Goal: Task Accomplishment & Management: Manage account settings

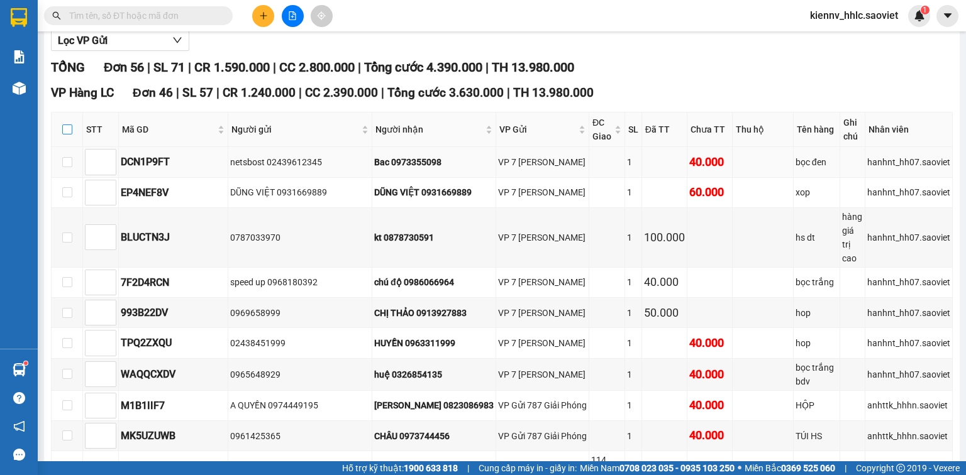
click at [63, 135] on input "checkbox" at bounding box center [67, 129] width 10 height 10
checkbox input "true"
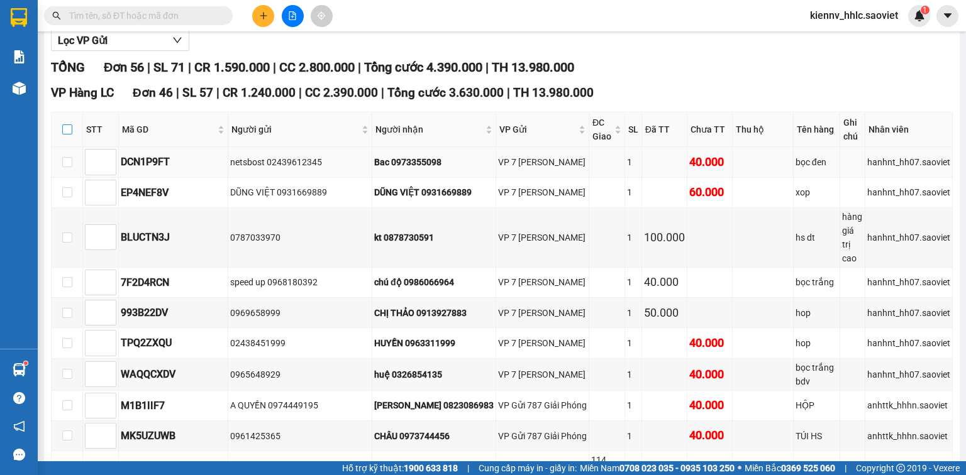
checkbox input "true"
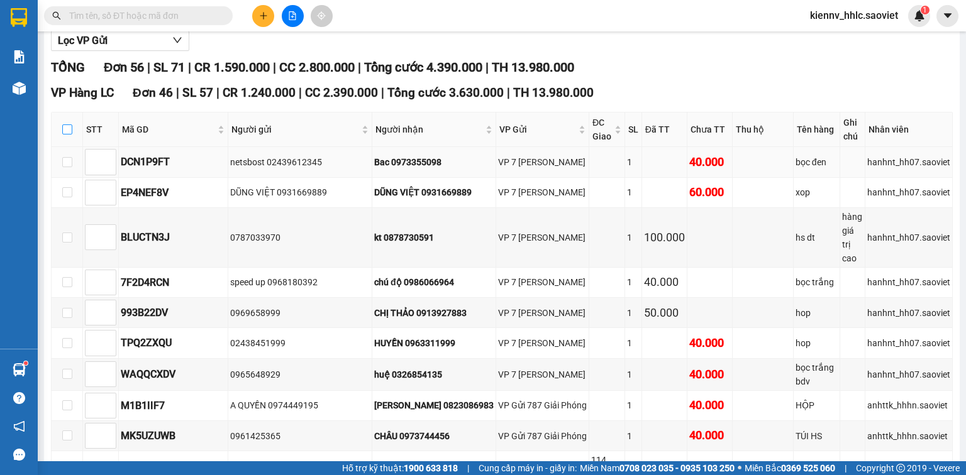
checkbox input "true"
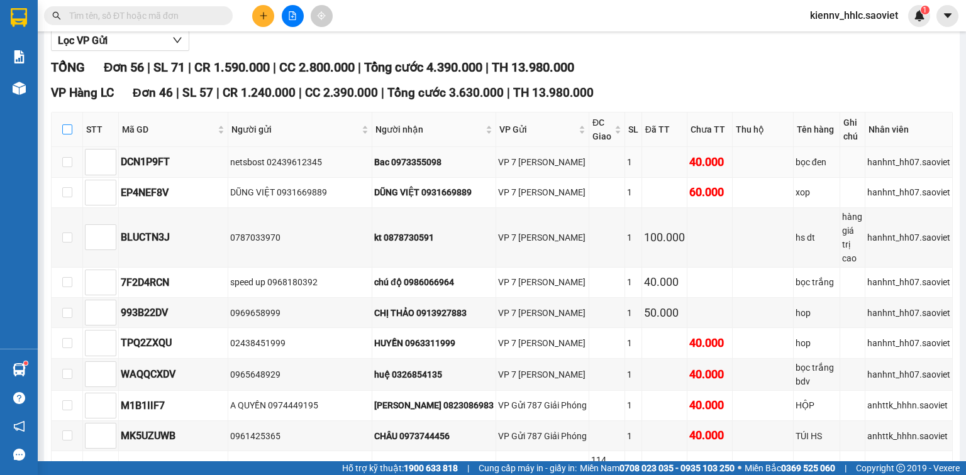
checkbox input "true"
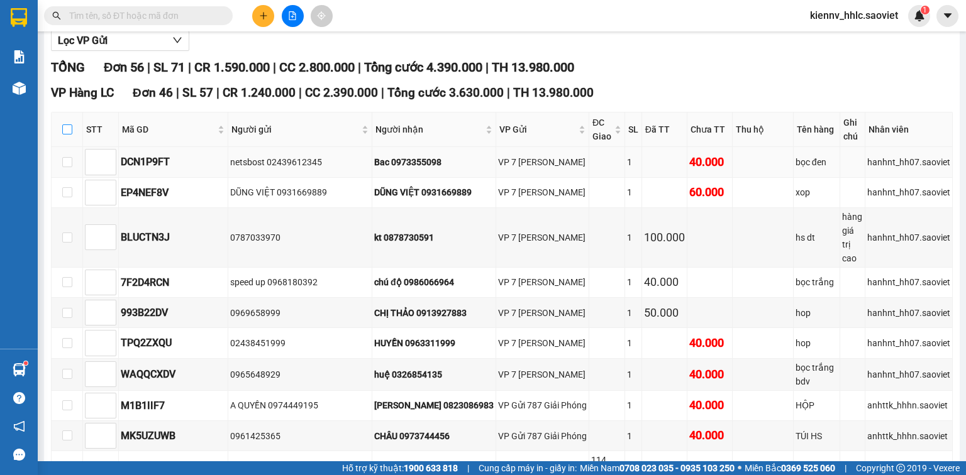
checkbox input "true"
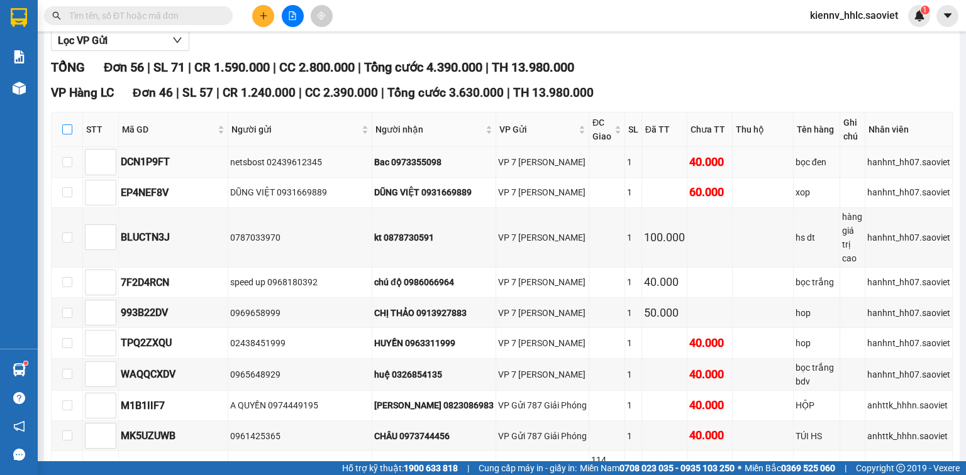
checkbox input "true"
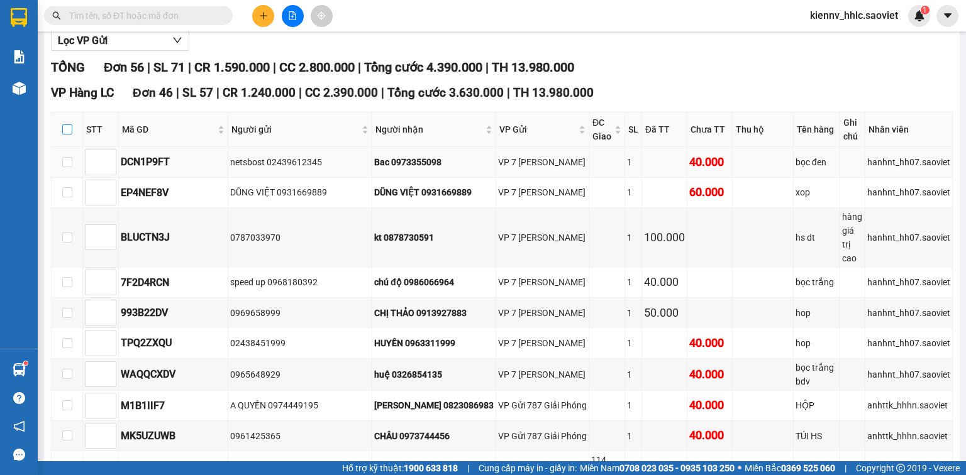
checkbox input "true"
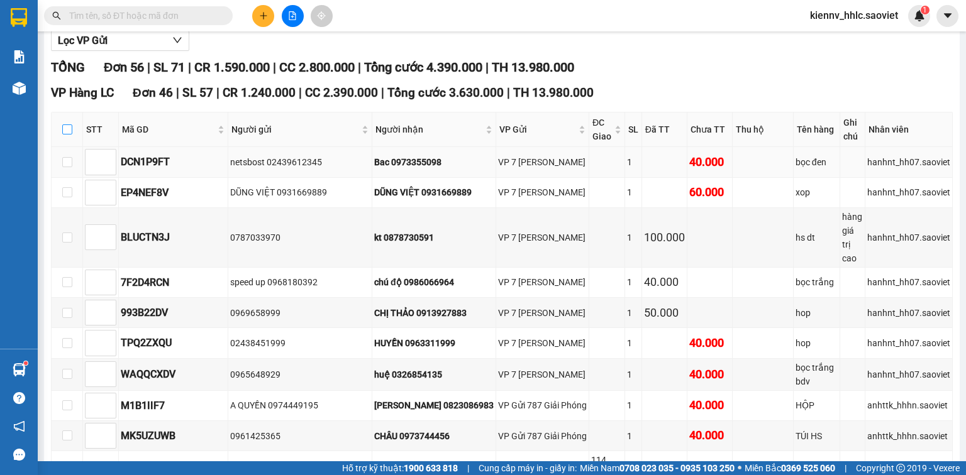
checkbox input "true"
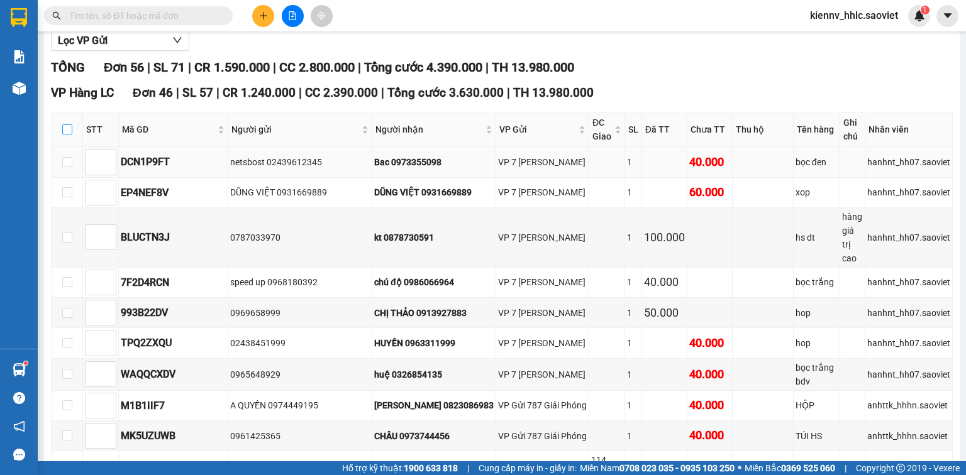
checkbox input "true"
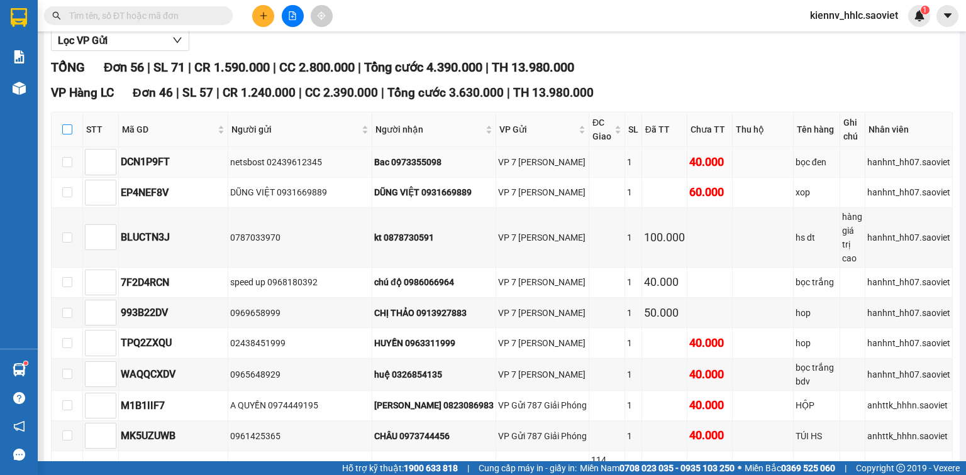
checkbox input "true"
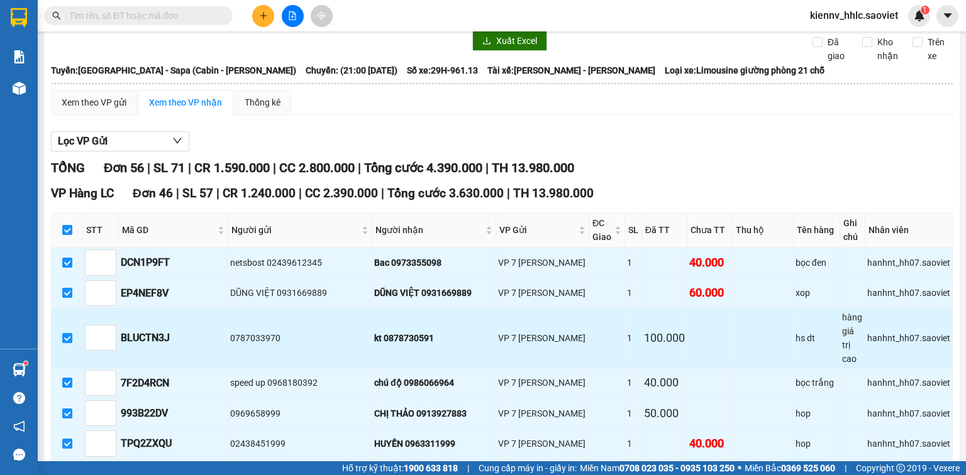
scroll to position [251, 0]
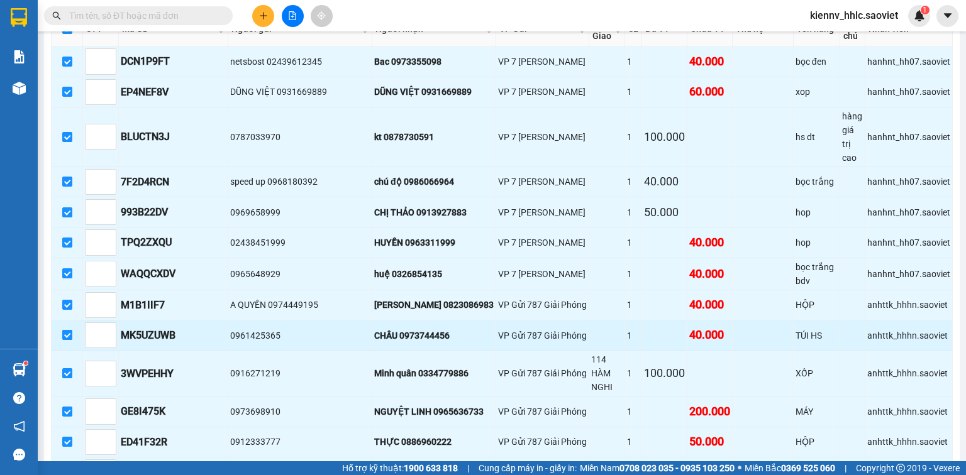
click at [65, 330] on input "checkbox" at bounding box center [67, 335] width 10 height 10
checkbox input "false"
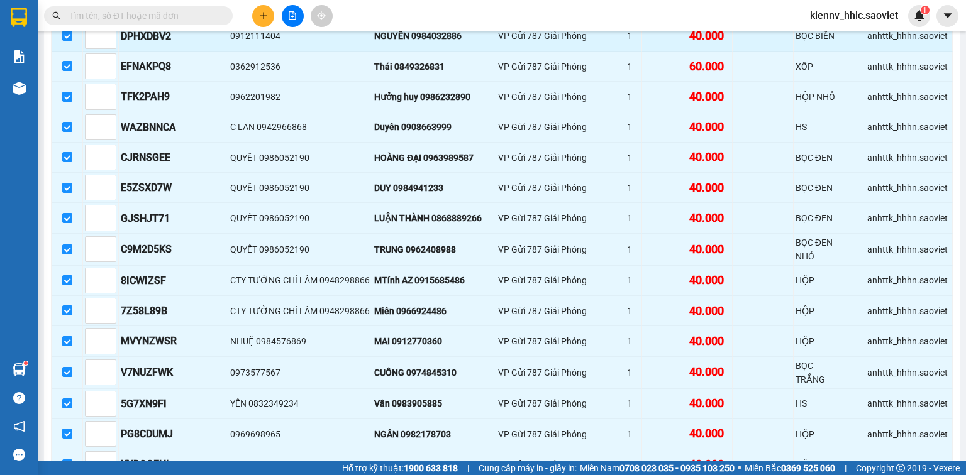
scroll to position [1257, 0]
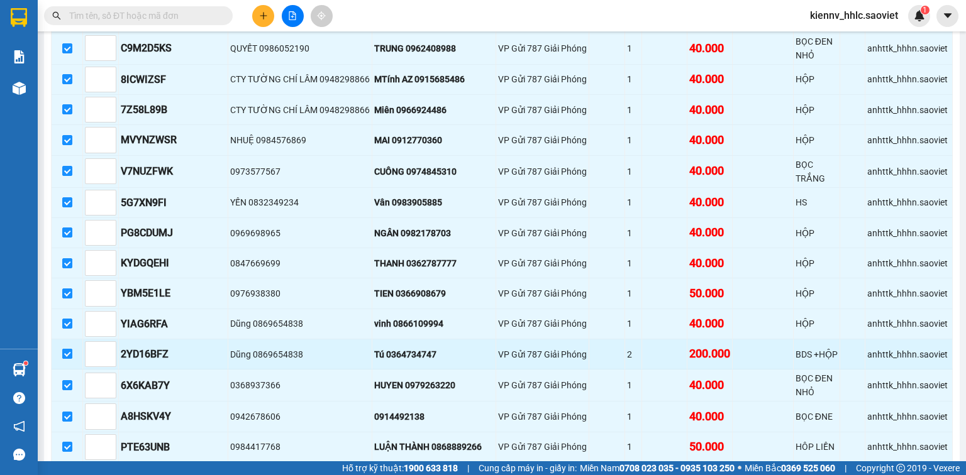
click at [66, 349] on input "checkbox" at bounding box center [67, 354] width 10 height 10
checkbox input "false"
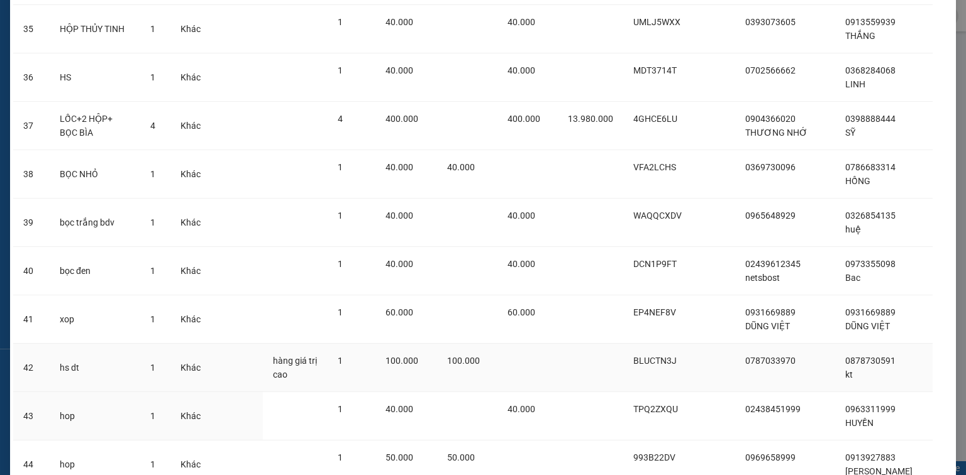
scroll to position [1818, 0]
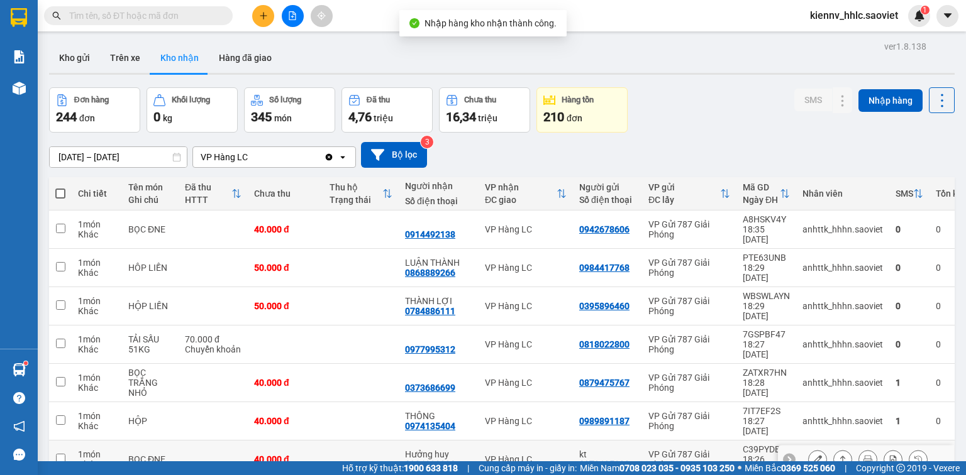
scroll to position [96, 0]
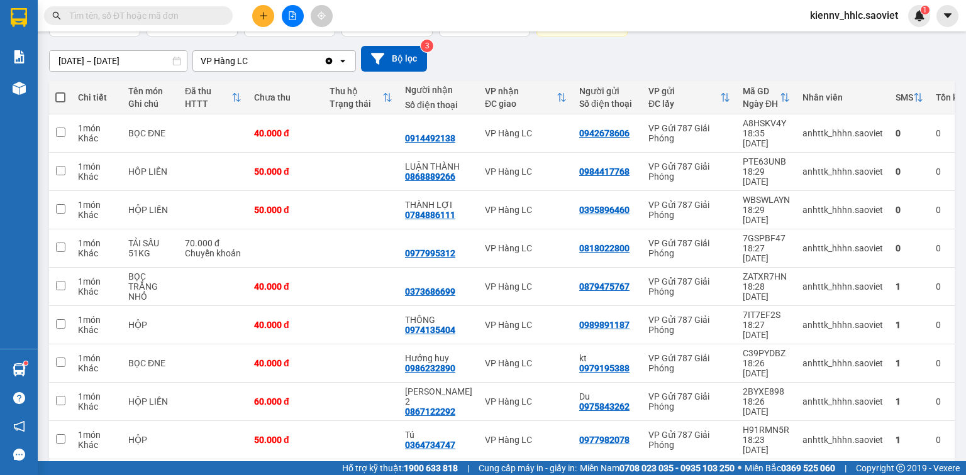
drag, startPoint x: 678, startPoint y: 430, endPoint x: 650, endPoint y: 427, distance: 28.4
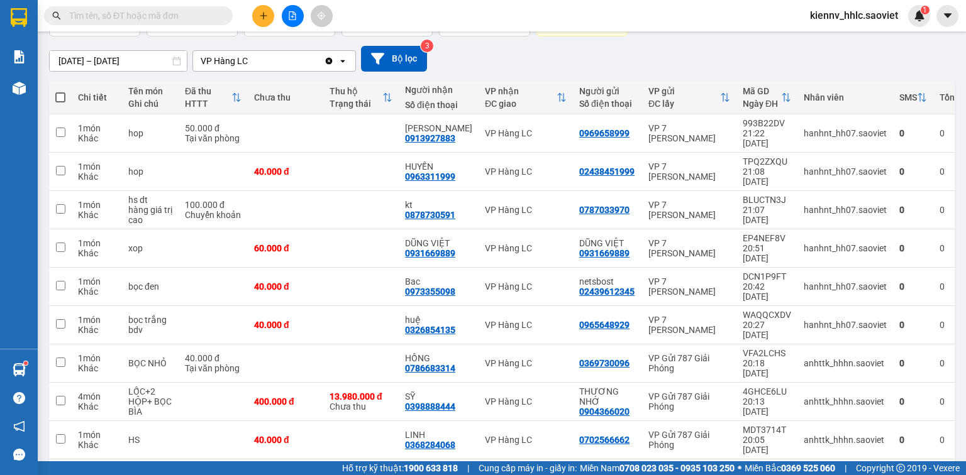
click at [60, 96] on span at bounding box center [60, 97] width 10 height 10
click at [60, 91] on input "checkbox" at bounding box center [60, 91] width 0 height 0
checkbox input "true"
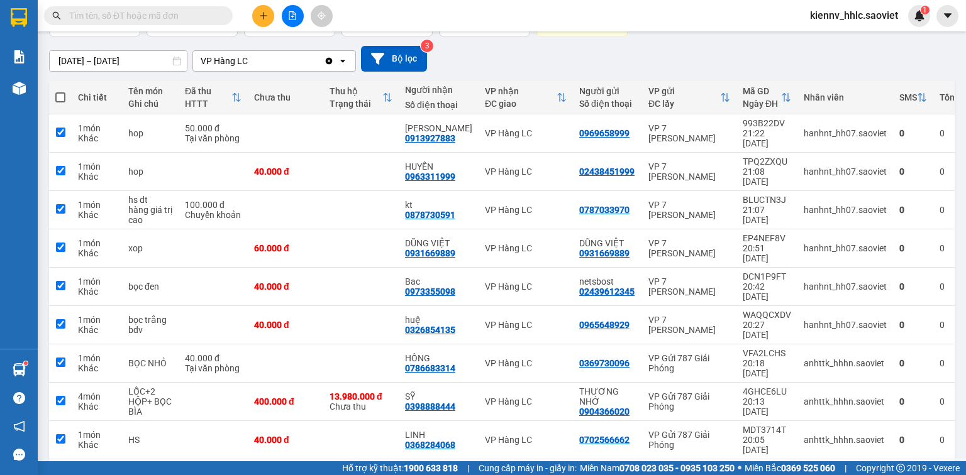
checkbox input "true"
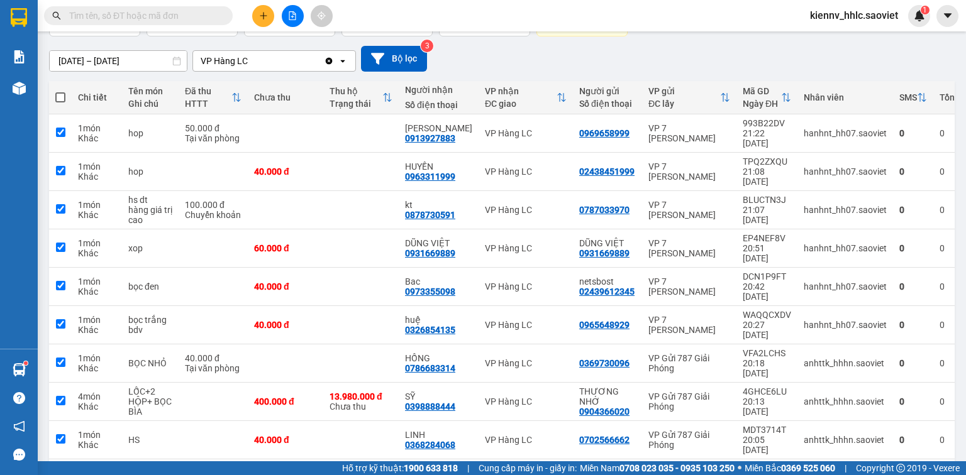
checkbox input "true"
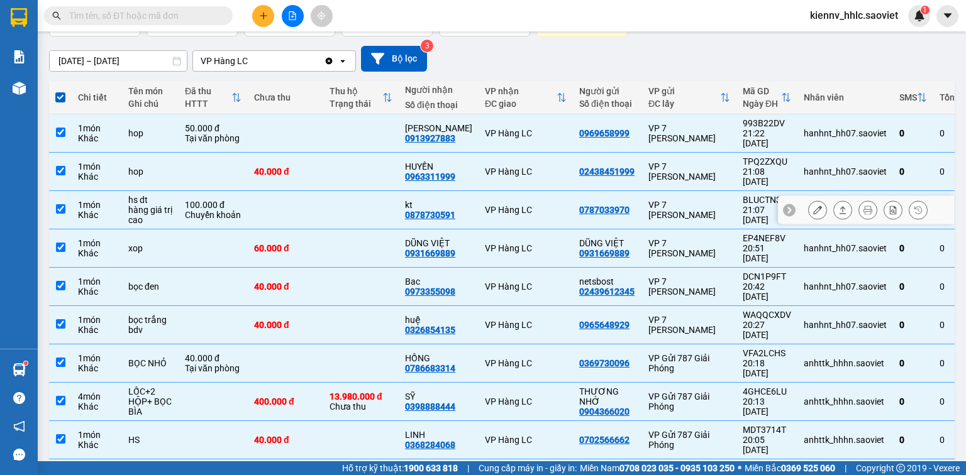
scroll to position [6, 0]
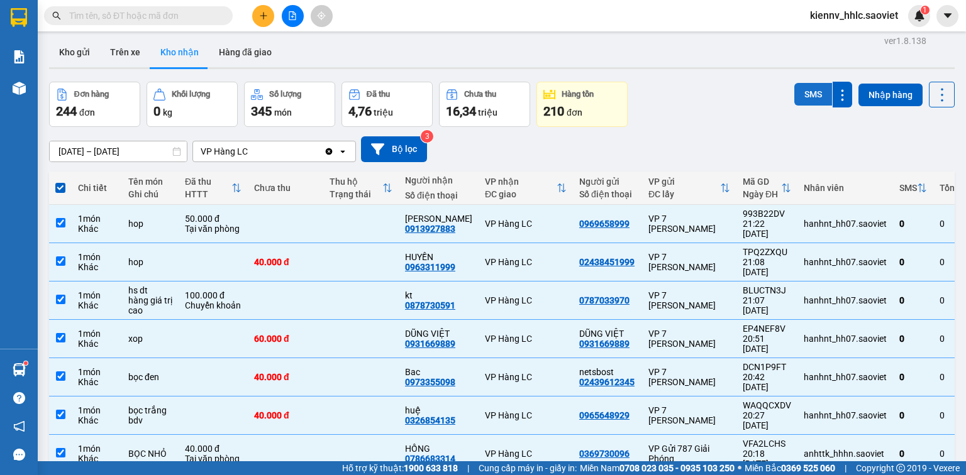
click at [810, 94] on button "SMS" at bounding box center [813, 94] width 38 height 23
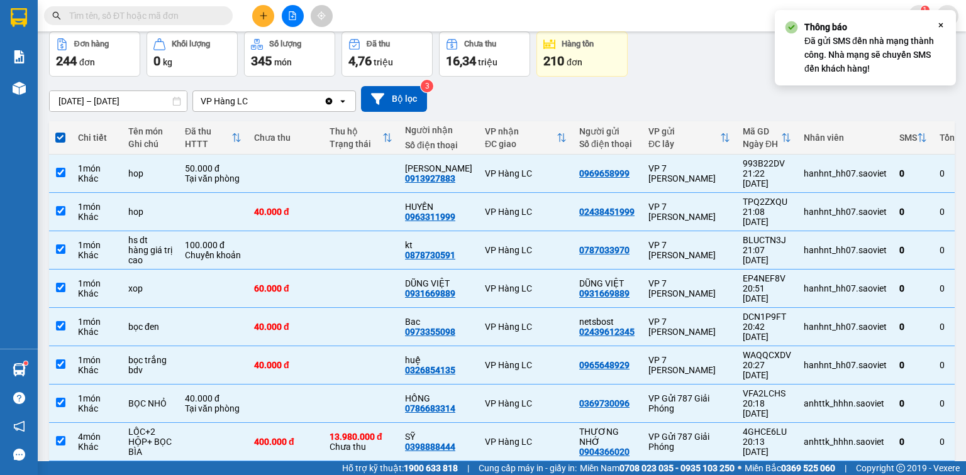
scroll to position [106, 0]
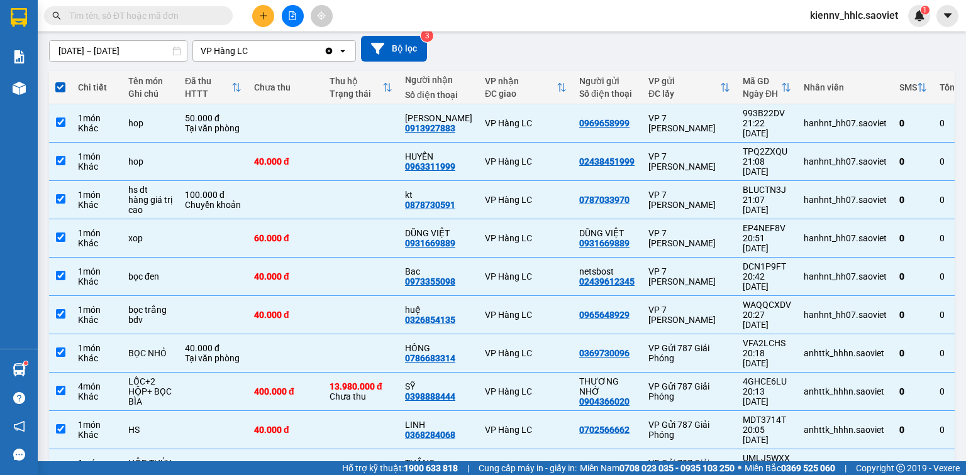
drag, startPoint x: 701, startPoint y: 432, endPoint x: 533, endPoint y: 390, distance: 173.0
checkbox input "false"
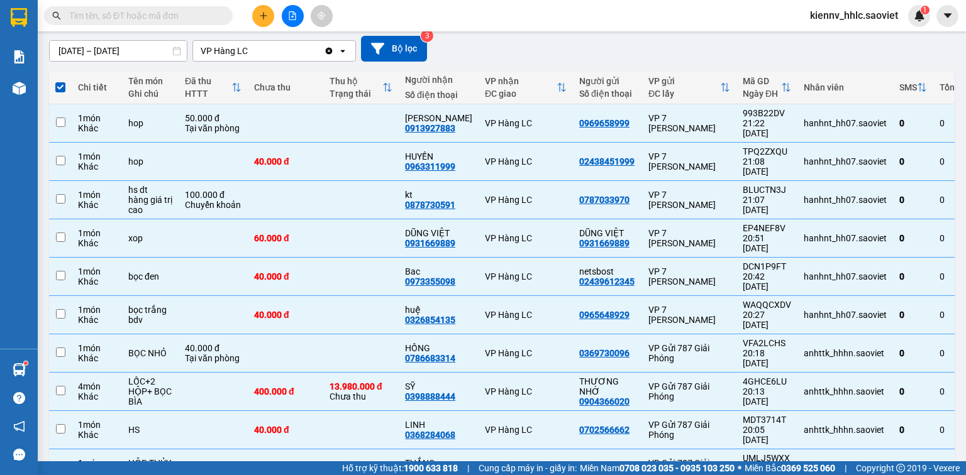
checkbox input "false"
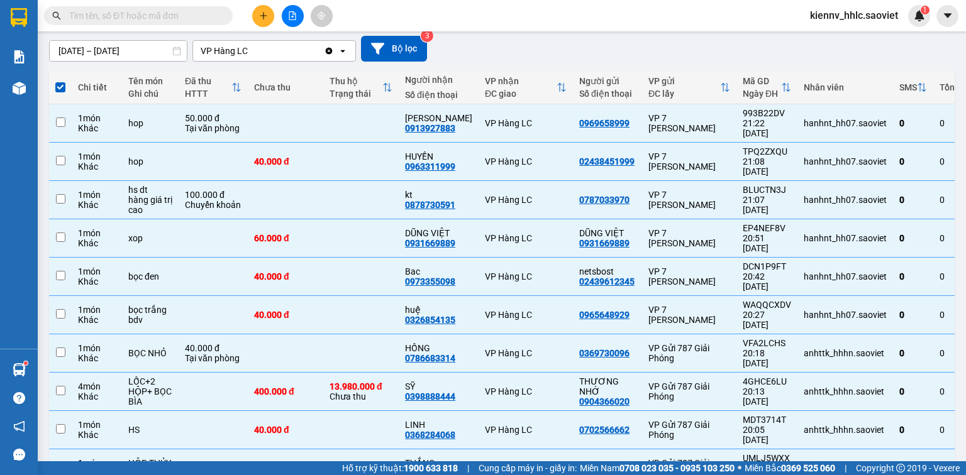
checkbox input "false"
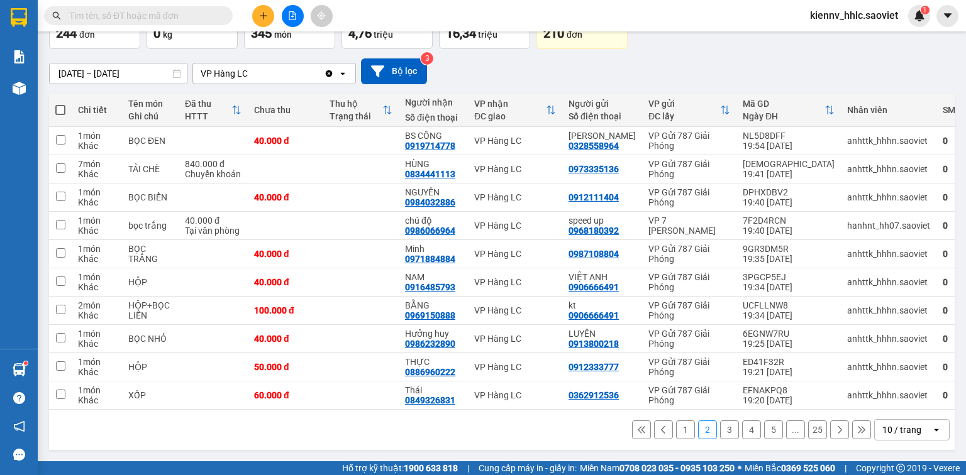
click at [60, 107] on span at bounding box center [60, 110] width 10 height 10
click at [60, 104] on input "checkbox" at bounding box center [60, 104] width 0 height 0
checkbox input "true"
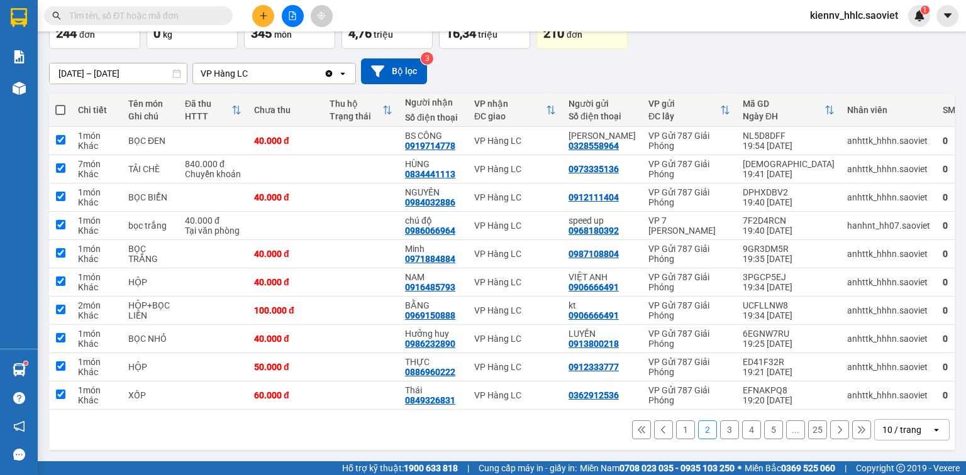
checkbox input "true"
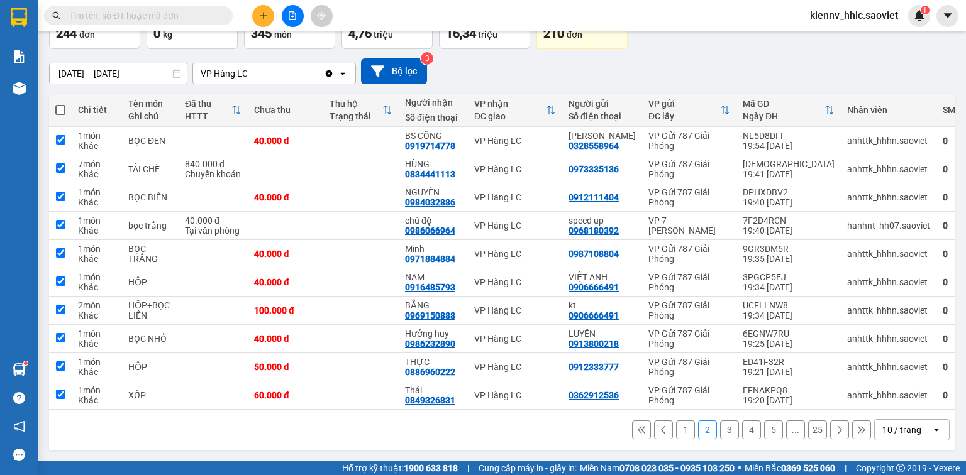
checkbox input "true"
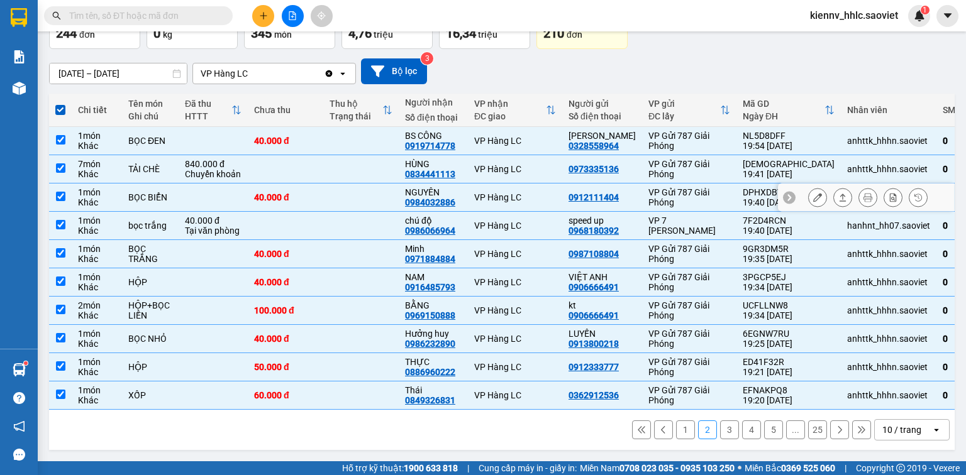
scroll to position [36, 0]
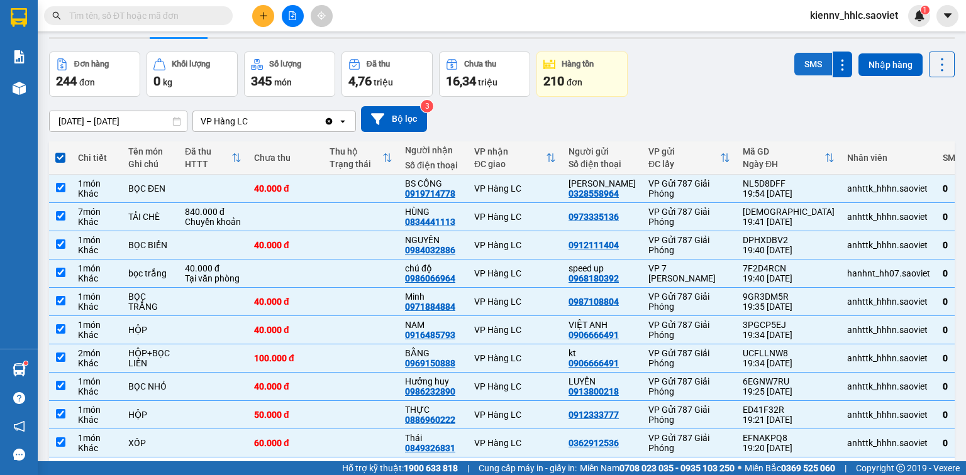
click at [794, 65] on button "SMS" at bounding box center [813, 64] width 38 height 23
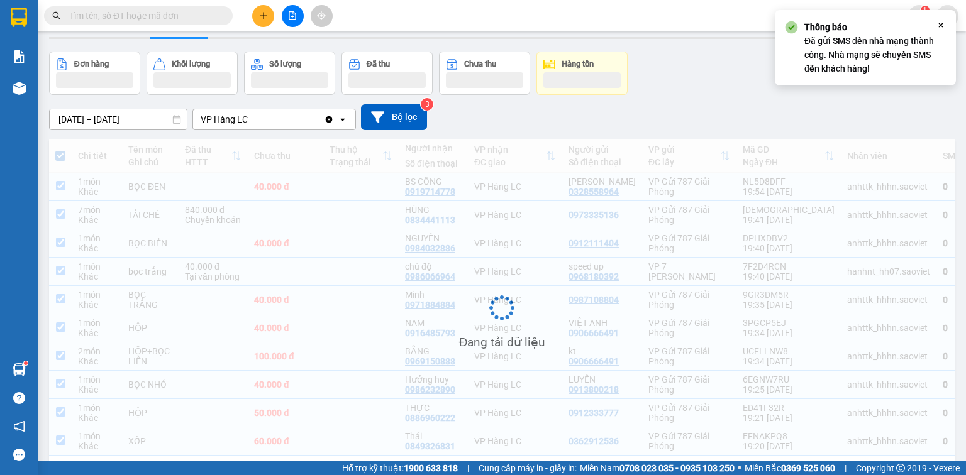
scroll to position [84, 0]
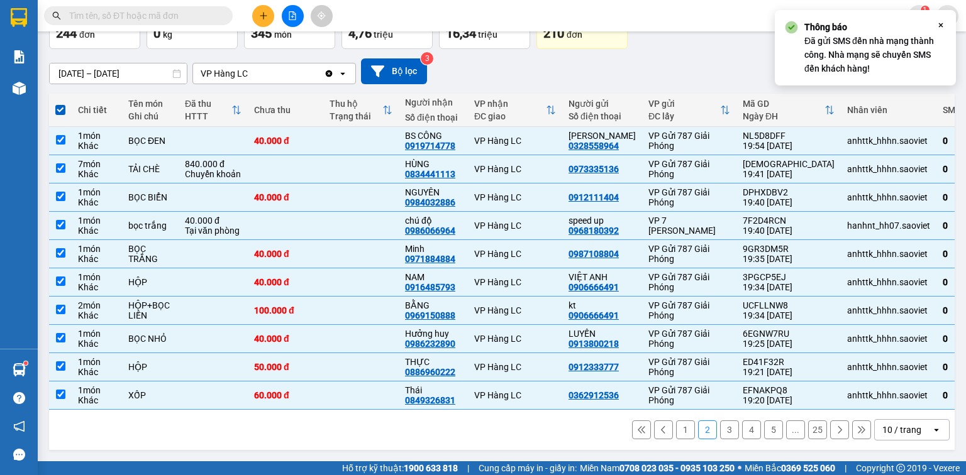
drag, startPoint x: 718, startPoint y: 431, endPoint x: 483, endPoint y: 344, distance: 251.2
click at [720, 430] on button "3" at bounding box center [729, 430] width 19 height 19
checkbox input "false"
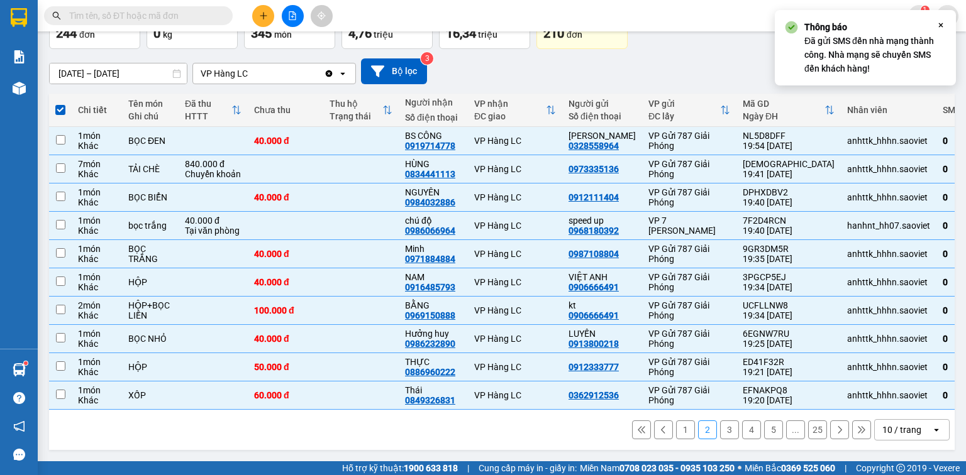
checkbox input "false"
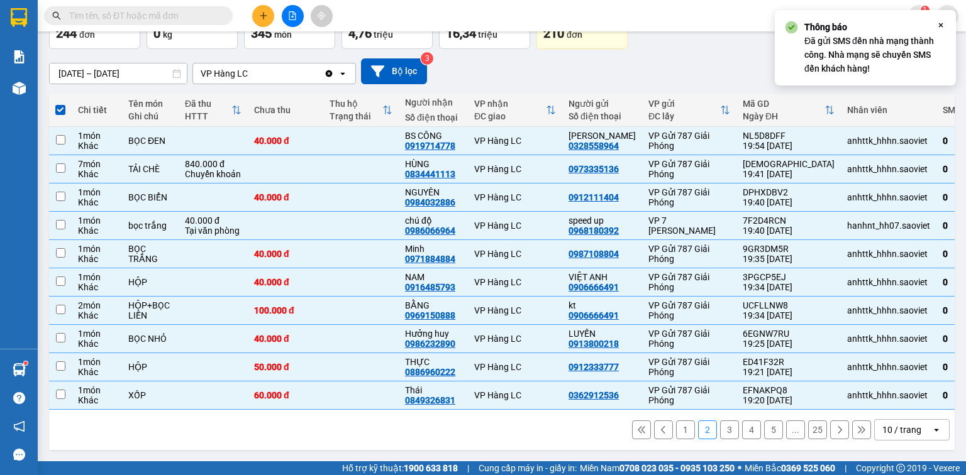
checkbox input "false"
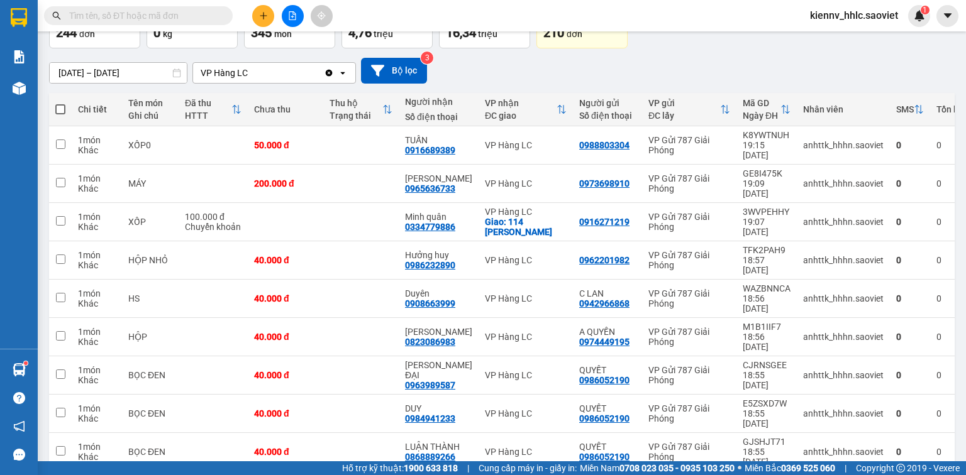
click at [63, 108] on span at bounding box center [60, 109] width 10 height 10
click at [60, 103] on input "checkbox" at bounding box center [60, 103] width 0 height 0
checkbox input "true"
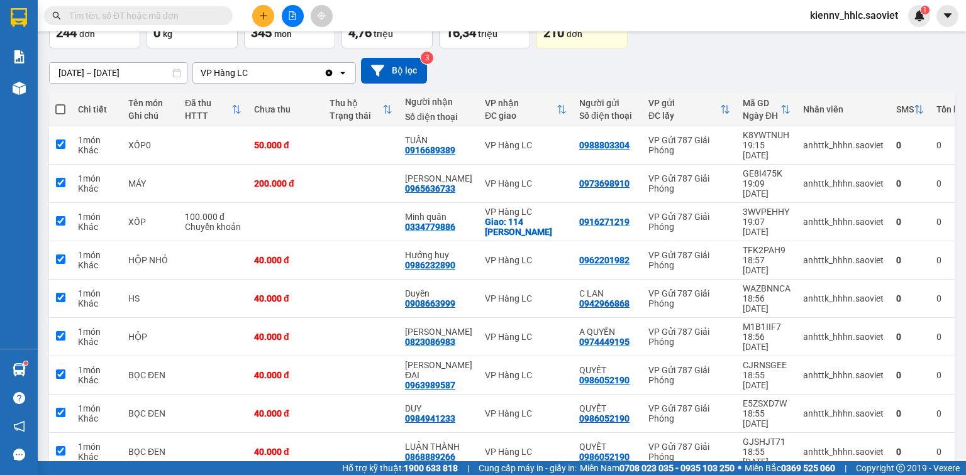
checkbox input "true"
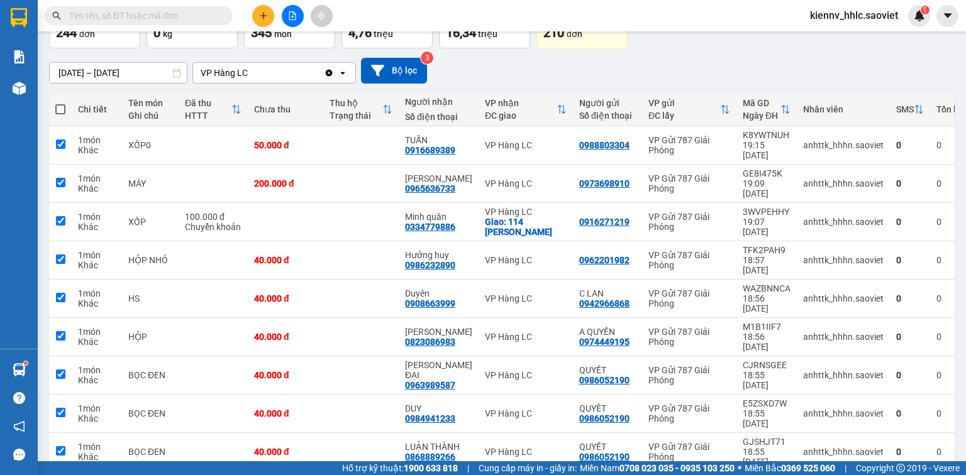
checkbox input "true"
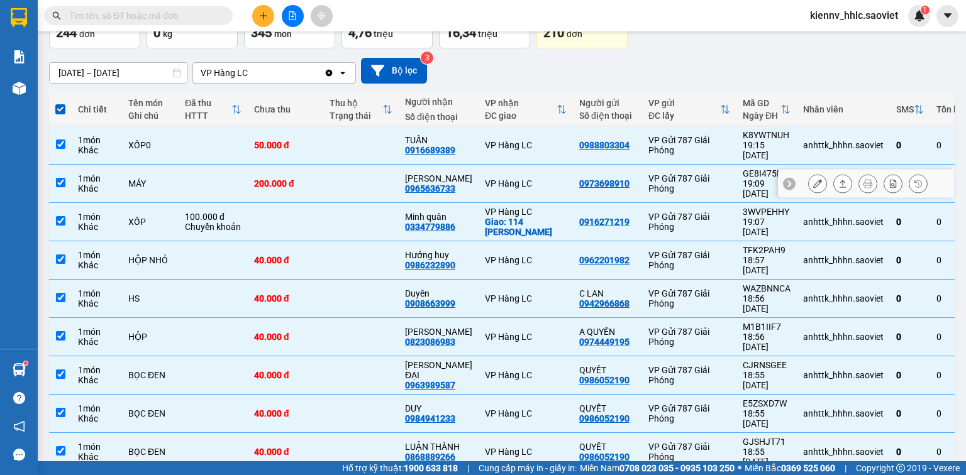
scroll to position [34, 0]
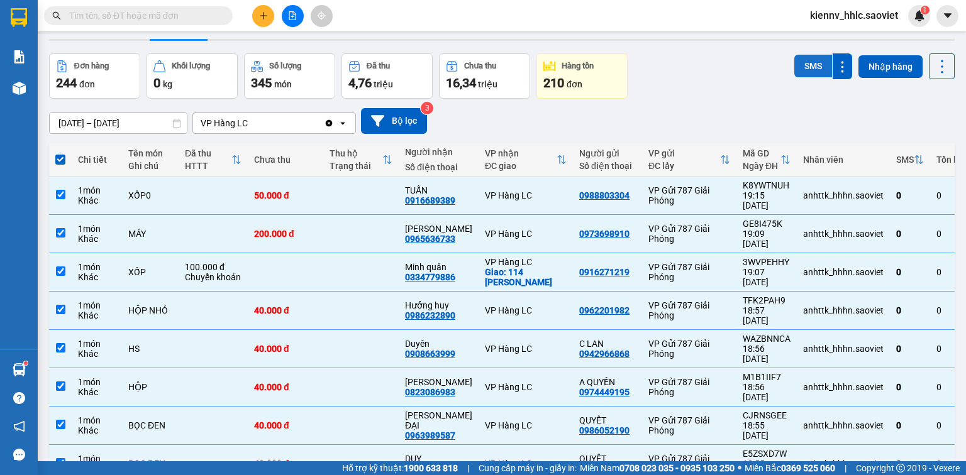
click at [794, 71] on button "SMS" at bounding box center [813, 66] width 38 height 23
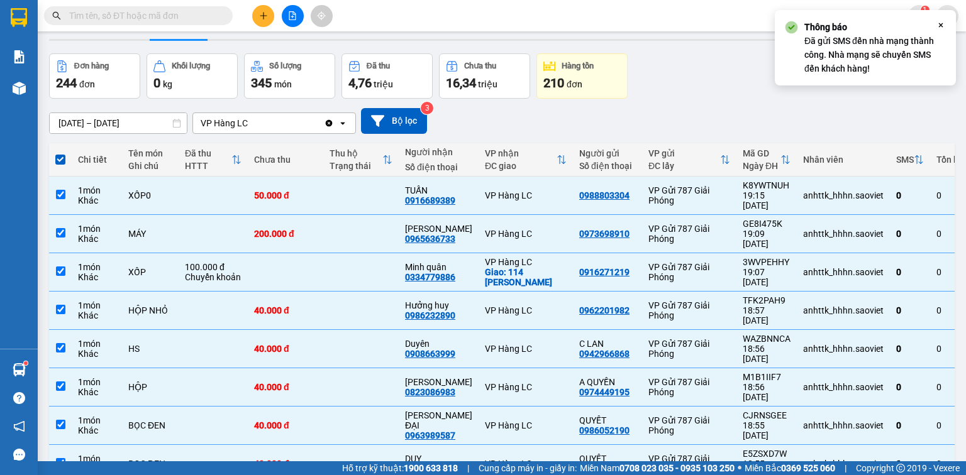
scroll to position [96, 0]
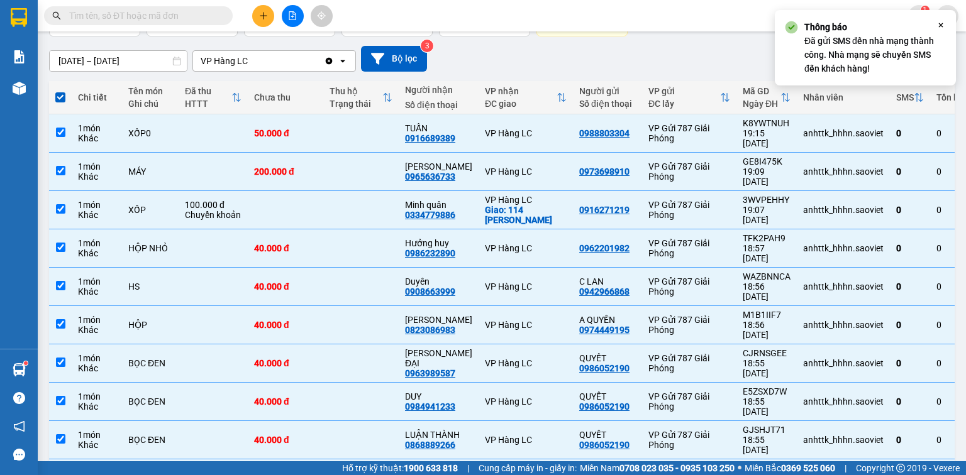
drag, startPoint x: 740, startPoint y: 433, endPoint x: 605, endPoint y: 387, distance: 142.7
checkbox input "false"
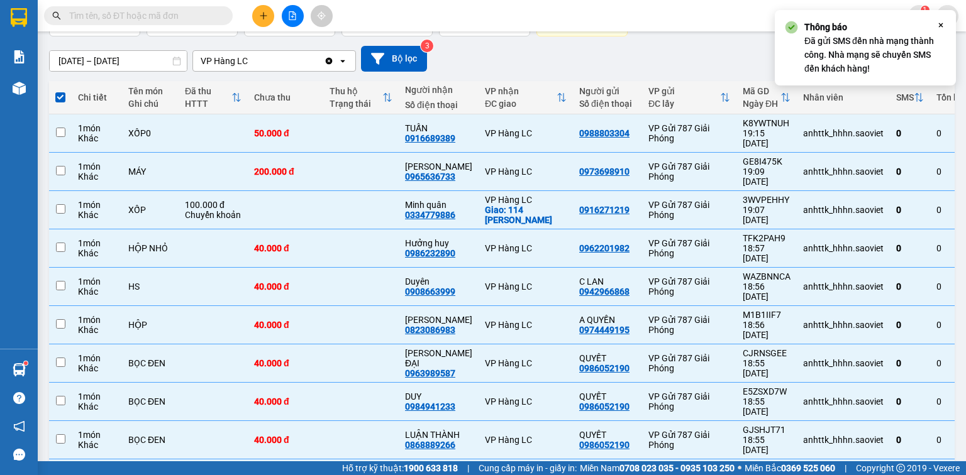
checkbox input "false"
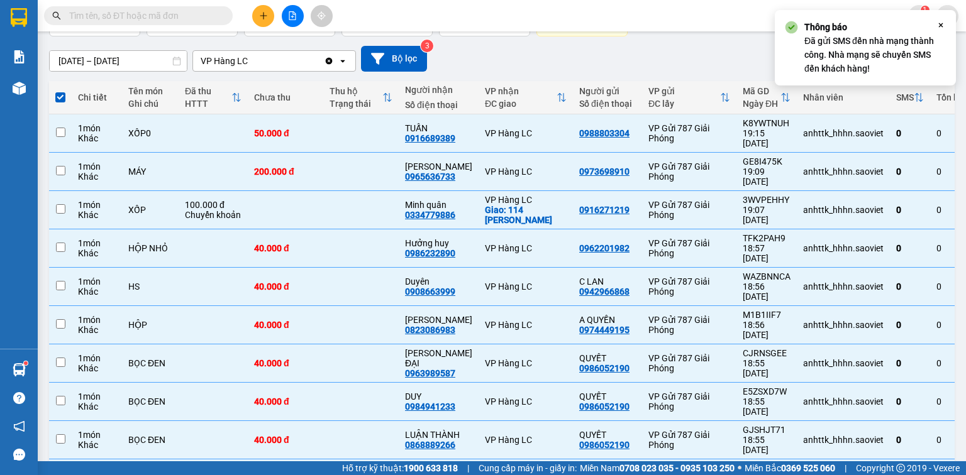
checkbox input "false"
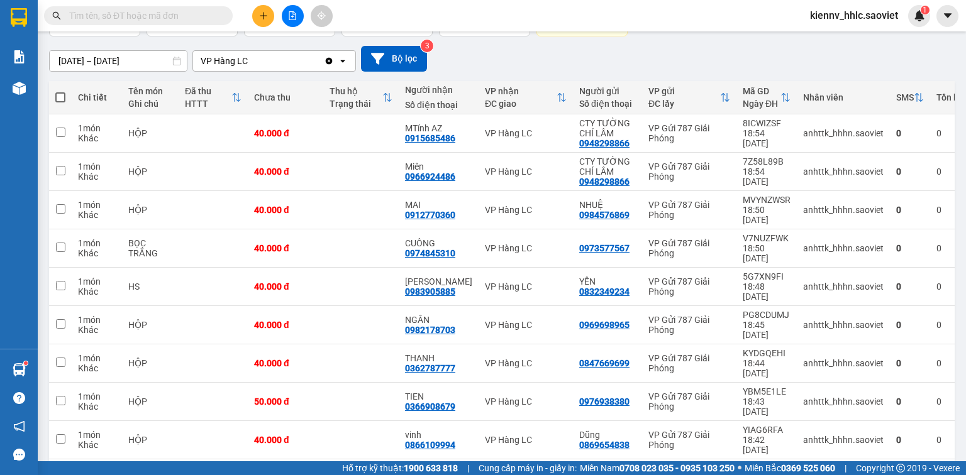
click at [65, 93] on th at bounding box center [60, 97] width 23 height 33
click at [60, 98] on span at bounding box center [60, 97] width 10 height 10
click at [60, 91] on input "checkbox" at bounding box center [60, 91] width 0 height 0
checkbox input "true"
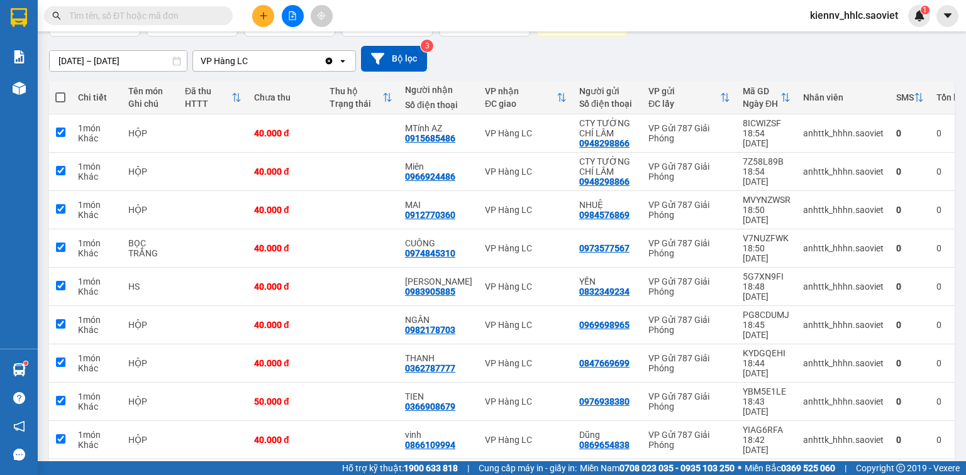
checkbox input "true"
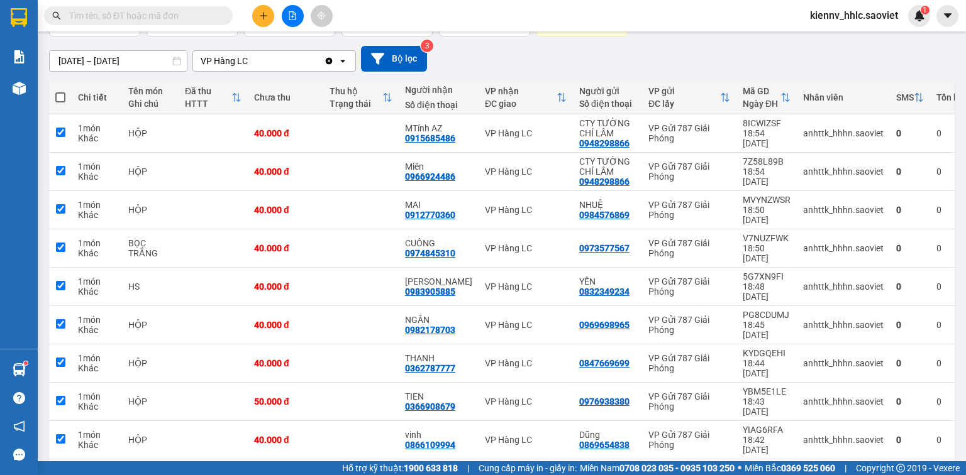
checkbox input "true"
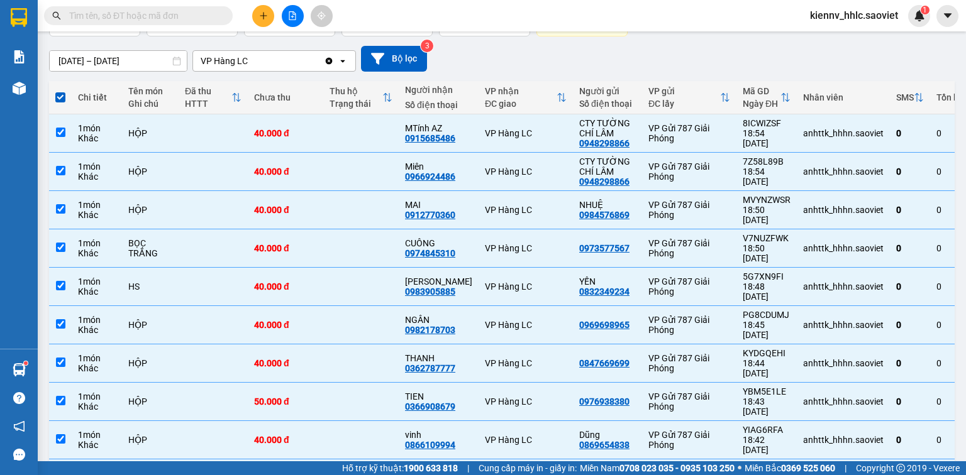
scroll to position [0, 0]
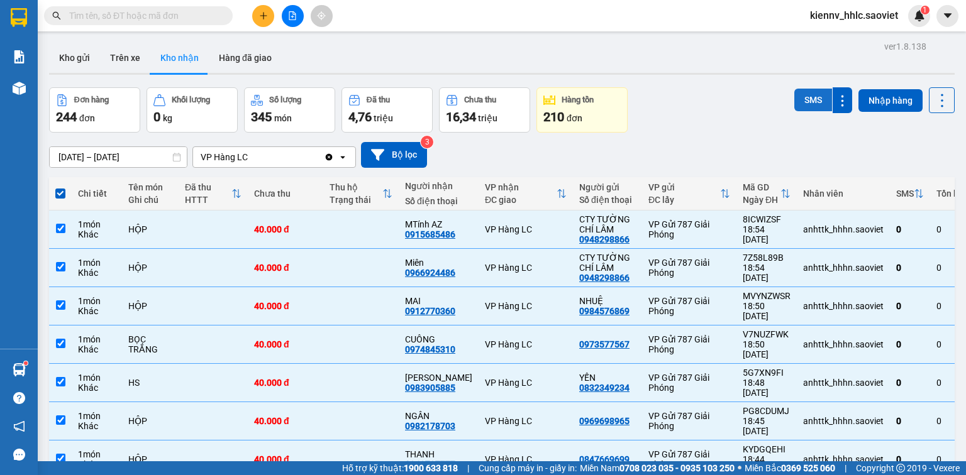
click at [800, 99] on button "SMS" at bounding box center [813, 100] width 38 height 23
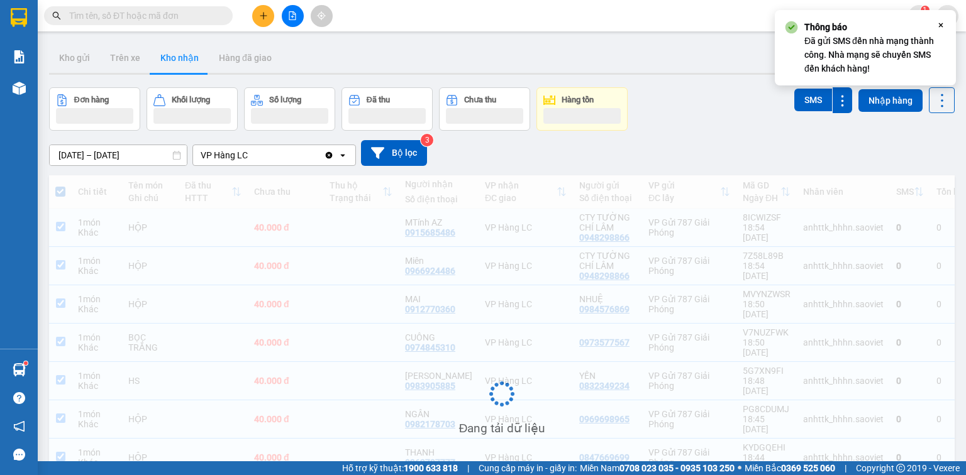
scroll to position [104, 0]
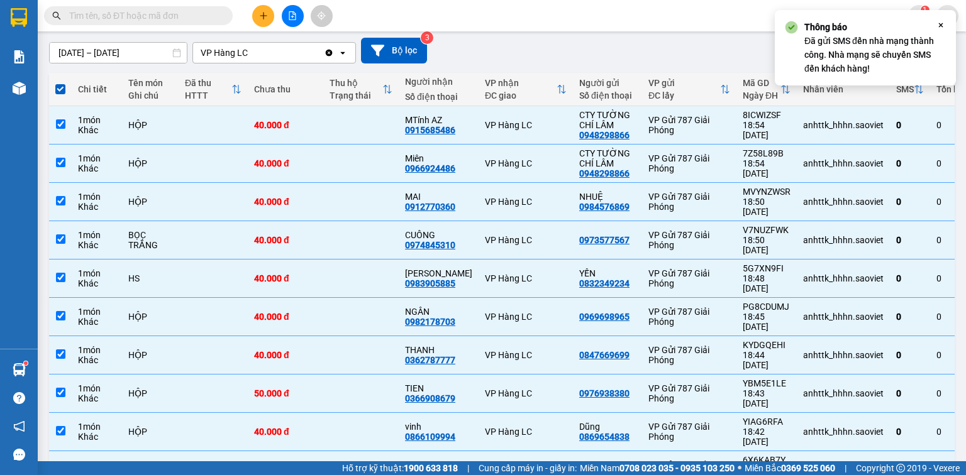
drag, startPoint x: 768, startPoint y: 427, endPoint x: 629, endPoint y: 372, distance: 149.9
checkbox input "false"
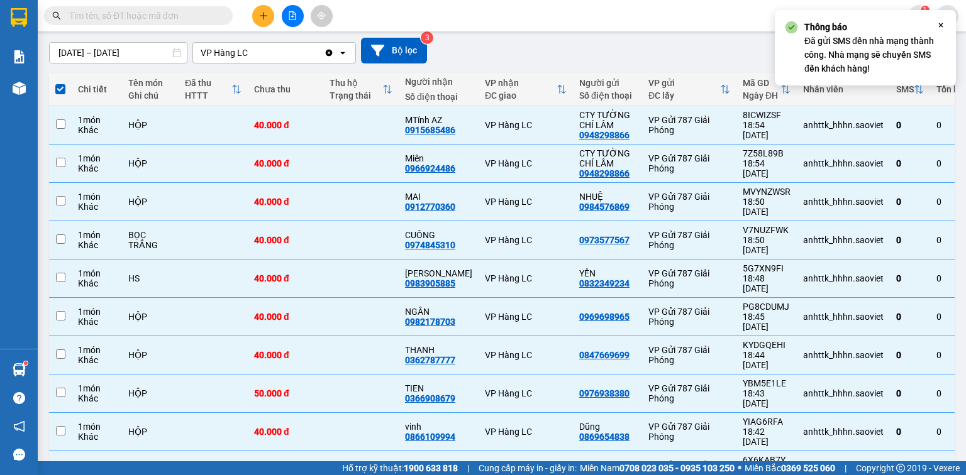
checkbox input "false"
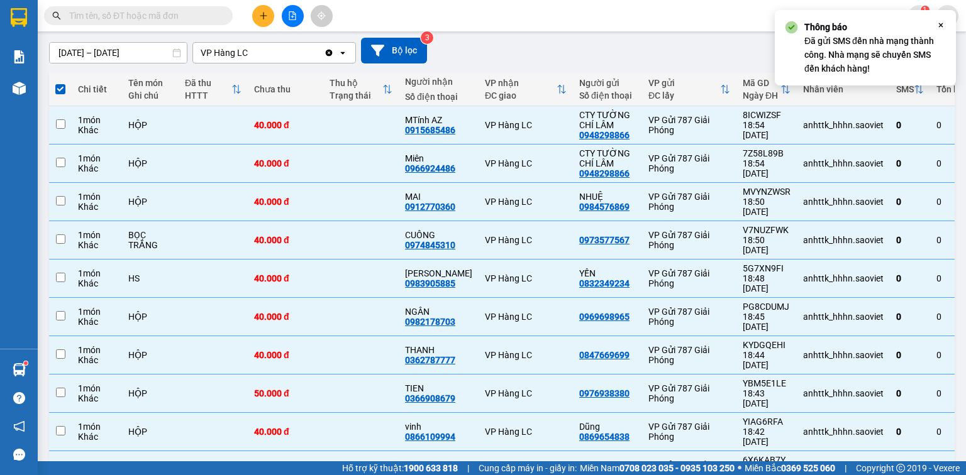
checkbox input "false"
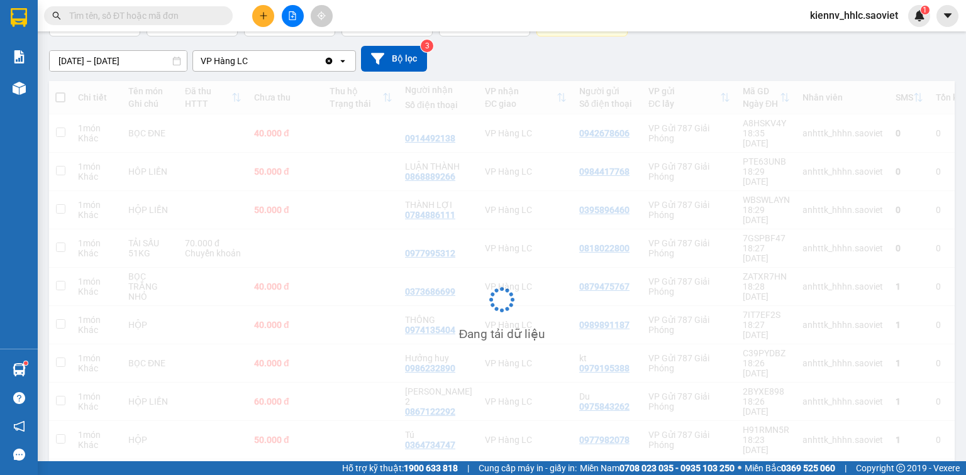
scroll to position [96, 0]
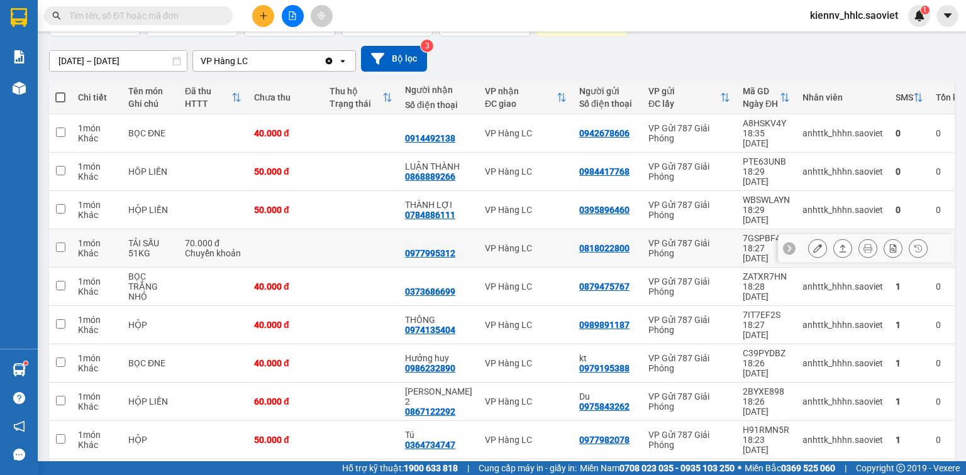
drag, startPoint x: 360, startPoint y: 214, endPoint x: 341, endPoint y: 175, distance: 42.7
click at [357, 229] on td at bounding box center [360, 248] width 75 height 38
checkbox input "true"
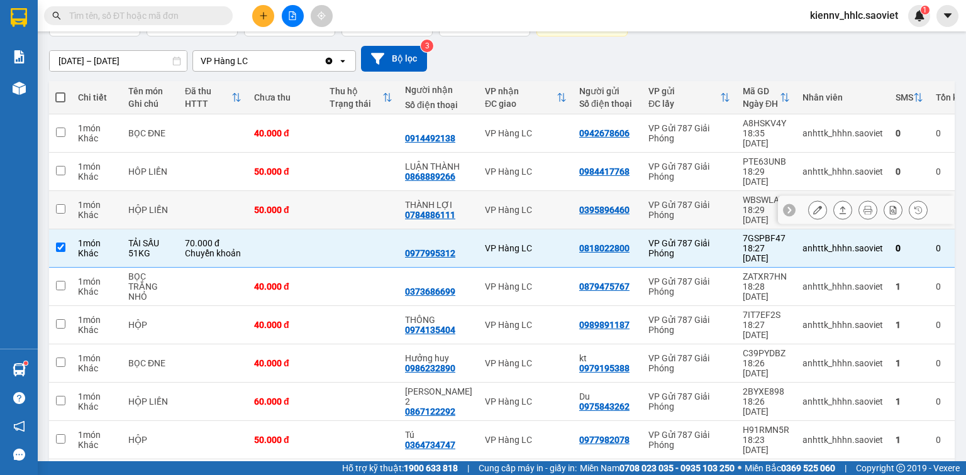
click at [341, 191] on td at bounding box center [360, 210] width 75 height 38
checkbox input "true"
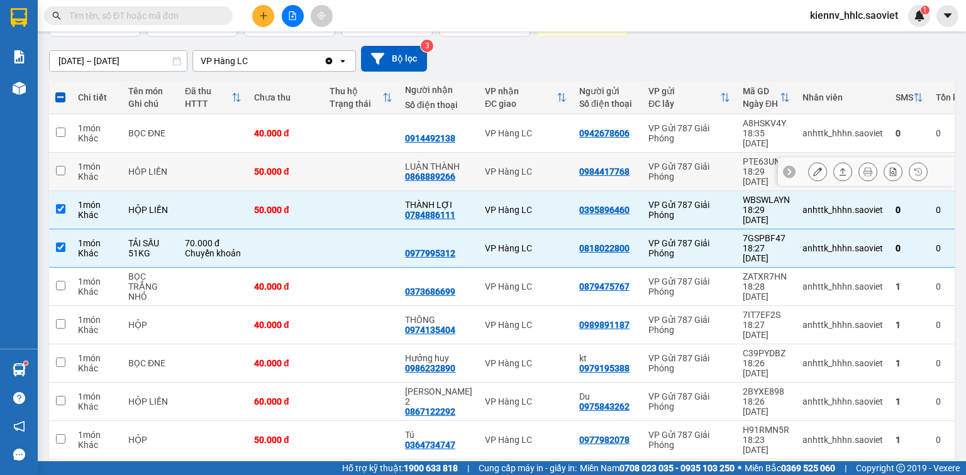
click at [350, 154] on td at bounding box center [360, 172] width 75 height 38
checkbox input "true"
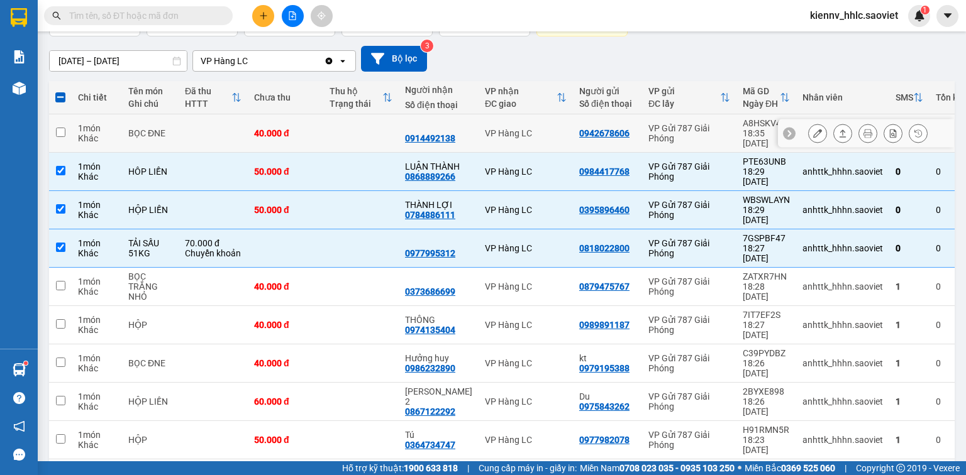
click at [357, 122] on td at bounding box center [360, 133] width 75 height 38
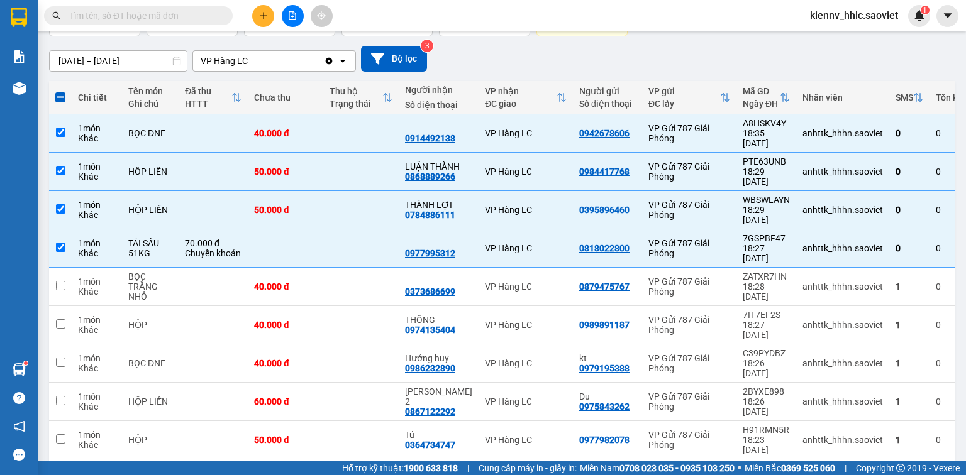
scroll to position [0, 0]
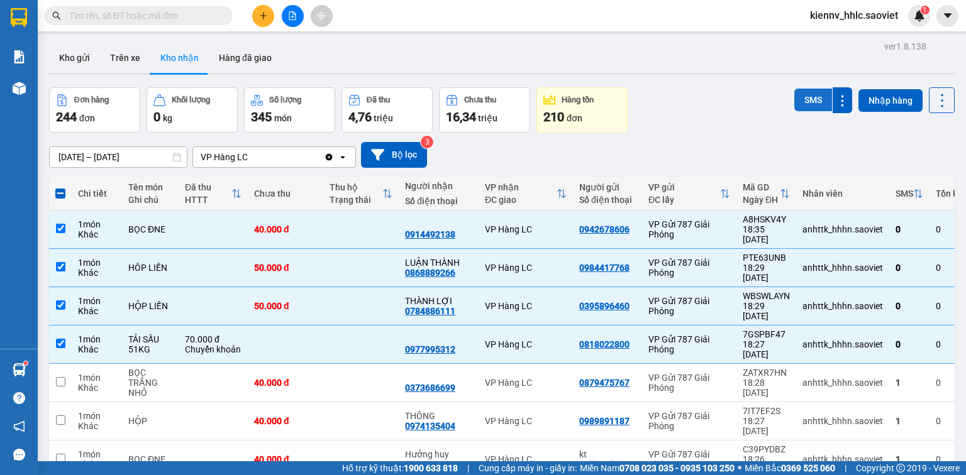
click at [802, 101] on button "SMS" at bounding box center [813, 100] width 38 height 23
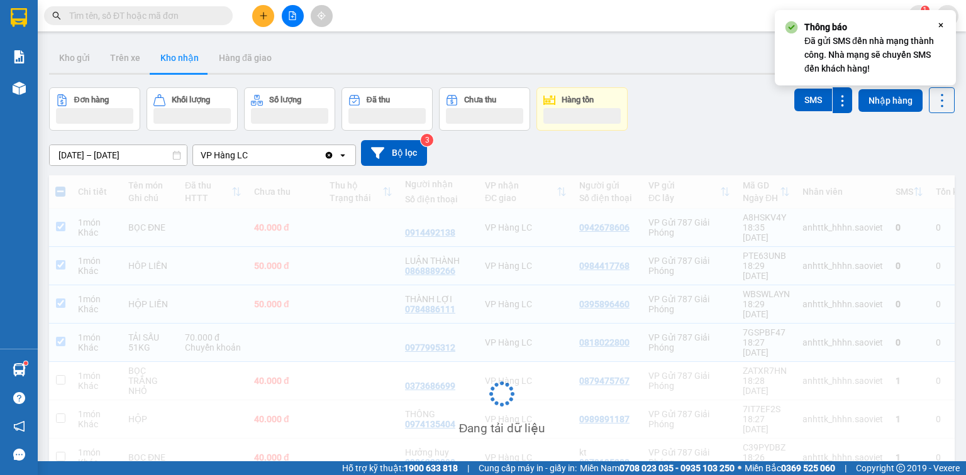
scroll to position [94, 0]
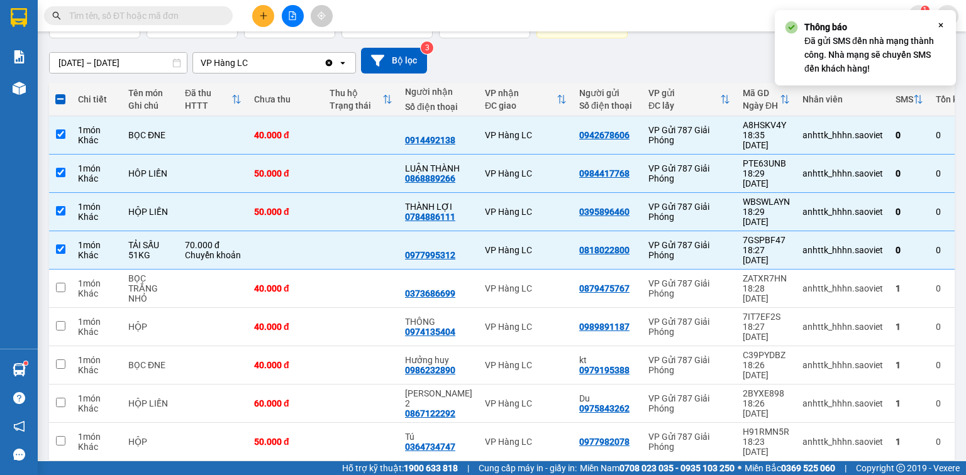
drag, startPoint x: 681, startPoint y: 435, endPoint x: 643, endPoint y: 415, distance: 43.3
checkbox input "false"
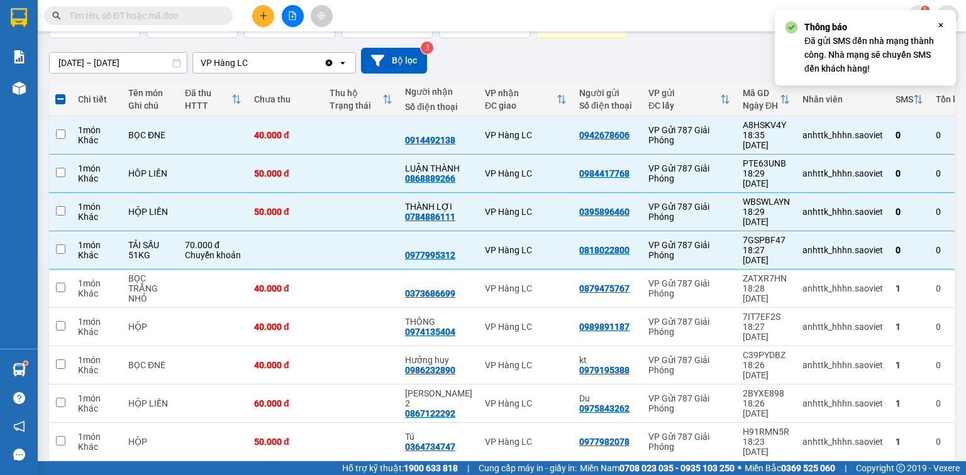
checkbox input "false"
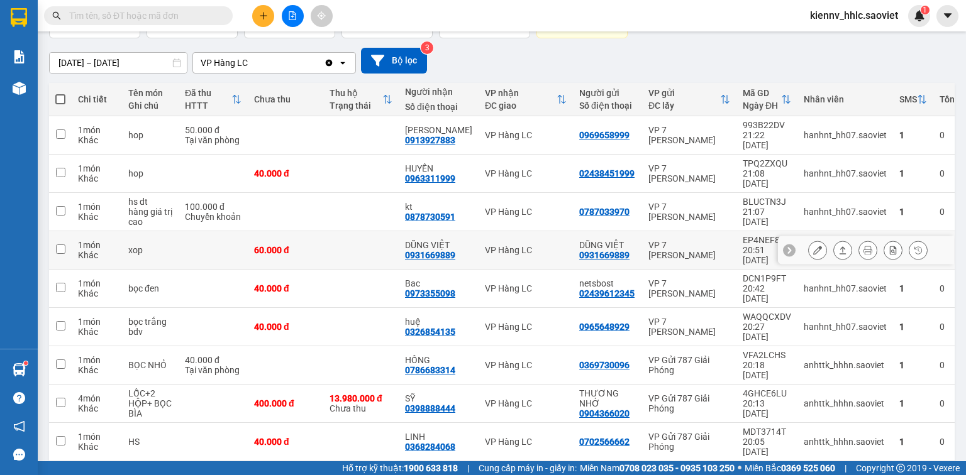
scroll to position [0, 0]
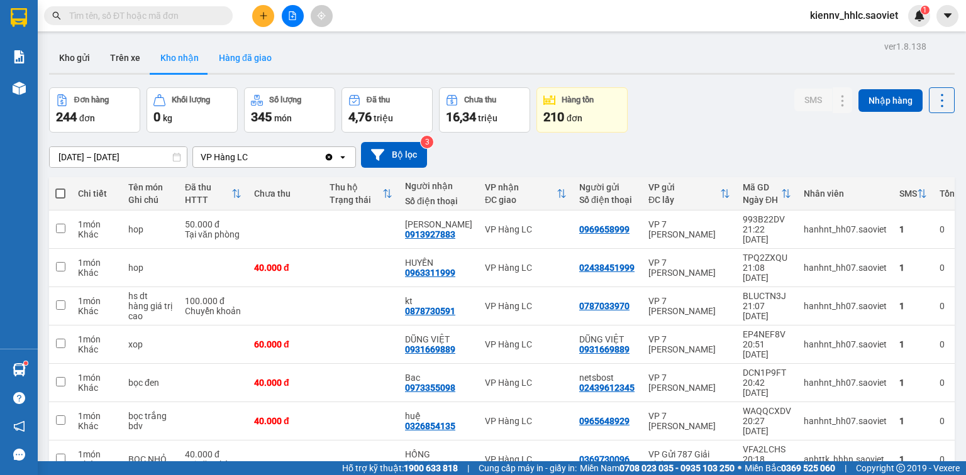
click at [234, 52] on button "Hàng đã giao" at bounding box center [245, 58] width 73 height 30
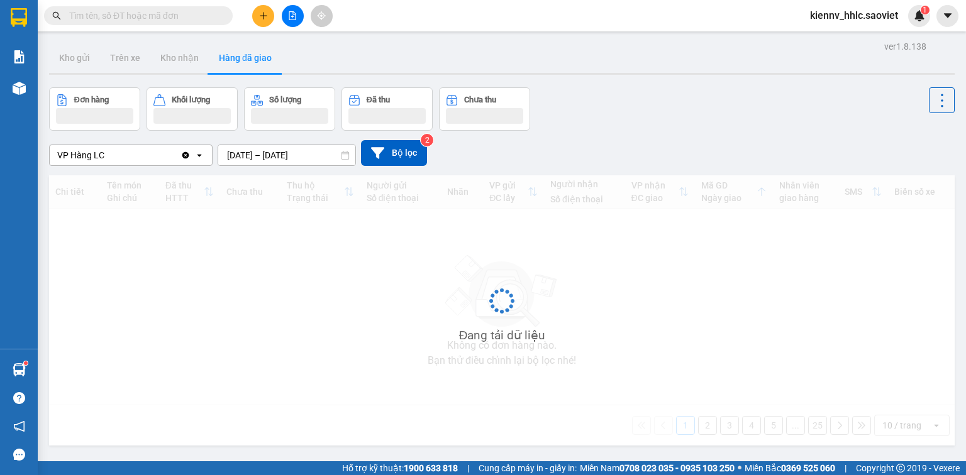
drag, startPoint x: 221, startPoint y: 57, endPoint x: 588, endPoint y: 99, distance: 369.4
click at [588, 99] on div "Đơn hàng Khối lượng Số lượng Đã thu Chưa thu" at bounding box center [501, 108] width 905 height 43
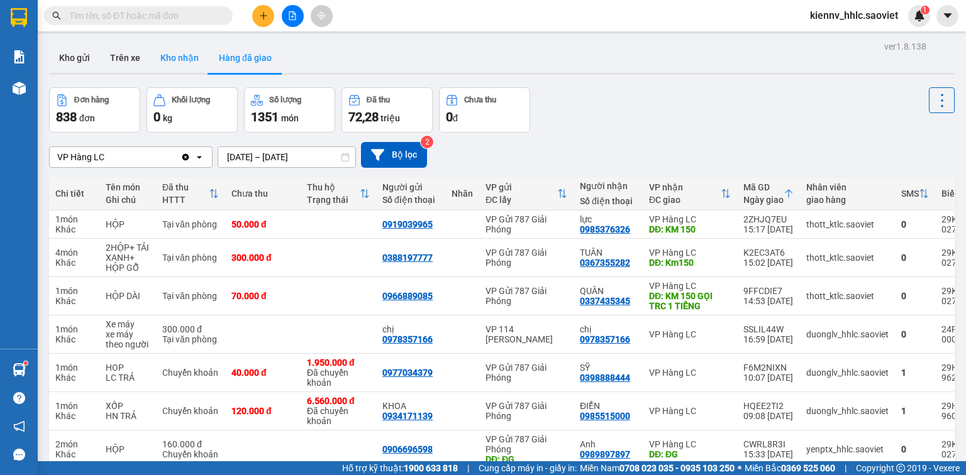
click at [189, 65] on button "Kho nhận" at bounding box center [179, 58] width 58 height 30
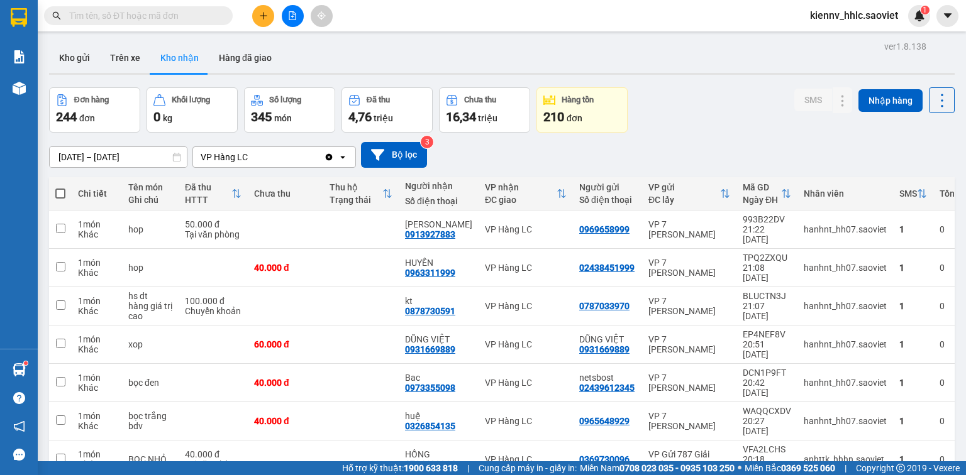
click at [290, 19] on icon "file-add" at bounding box center [292, 15] width 7 height 9
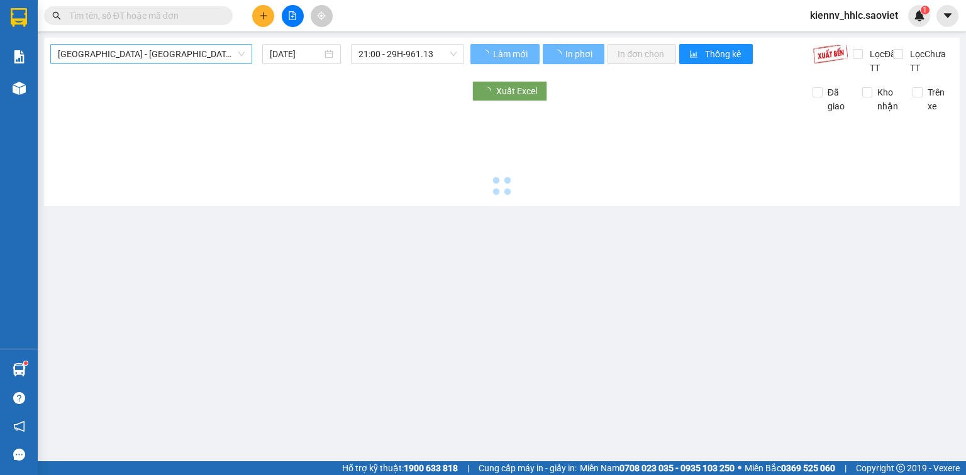
click at [166, 48] on span "Hà Nội - Lào Cai (Cabin)" at bounding box center [151, 54] width 187 height 19
type input "16/08/2025"
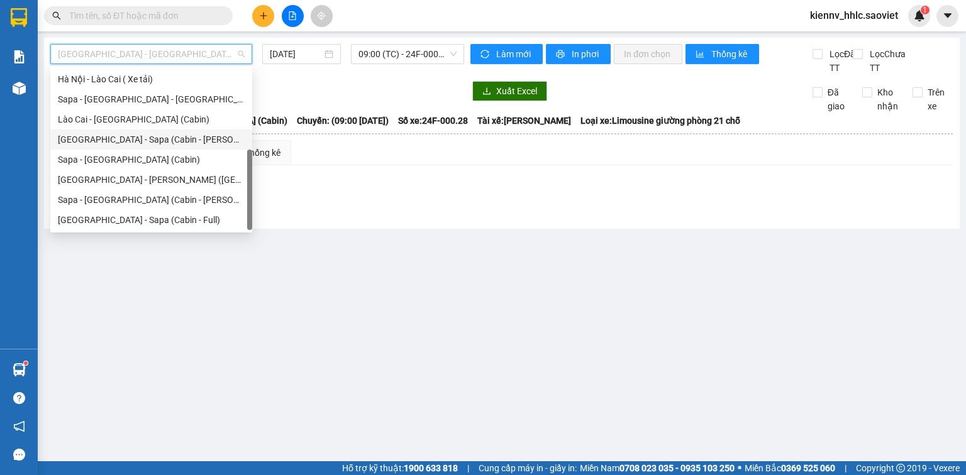
scroll to position [101, 0]
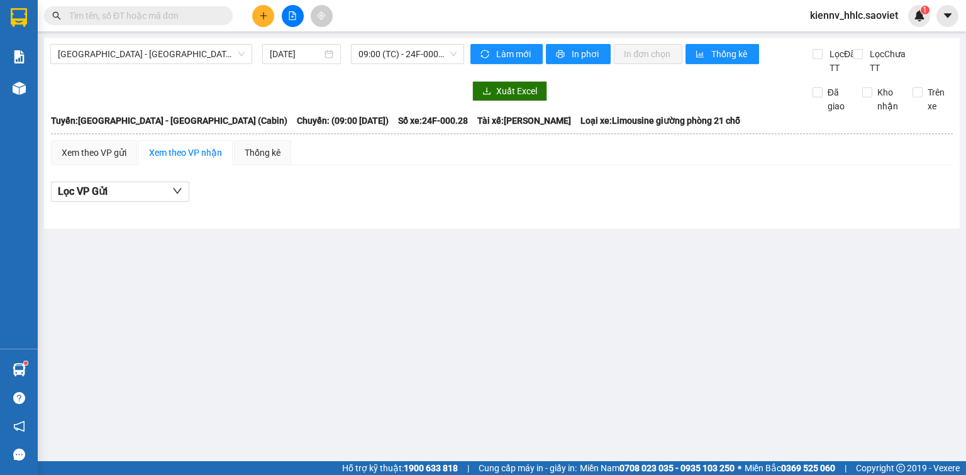
click at [182, 19] on input "text" at bounding box center [143, 16] width 148 height 14
click at [234, 61] on span "Hà Nội - Lào Cai (Cabin)" at bounding box center [151, 54] width 187 height 19
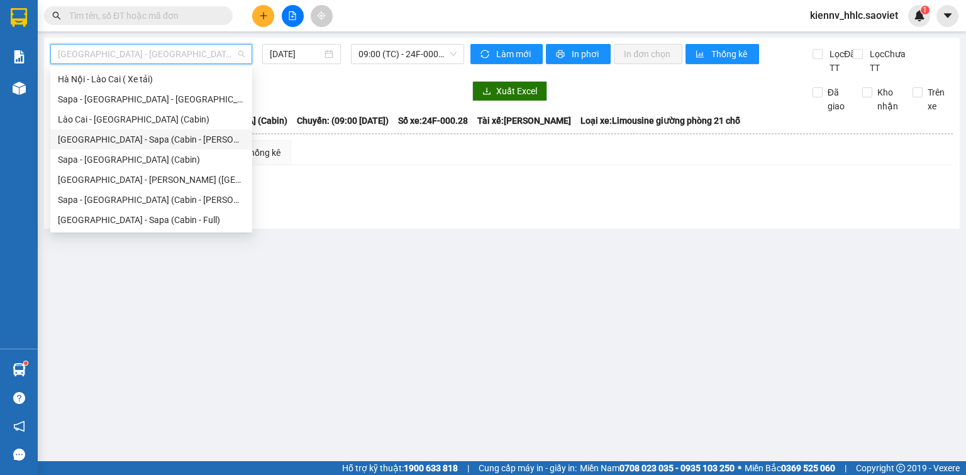
drag, startPoint x: 152, startPoint y: 146, endPoint x: 201, endPoint y: 113, distance: 59.6
click at [152, 146] on div "Hà Nội - Sapa (Cabin - Thăng Long)" at bounding box center [151, 139] width 202 height 20
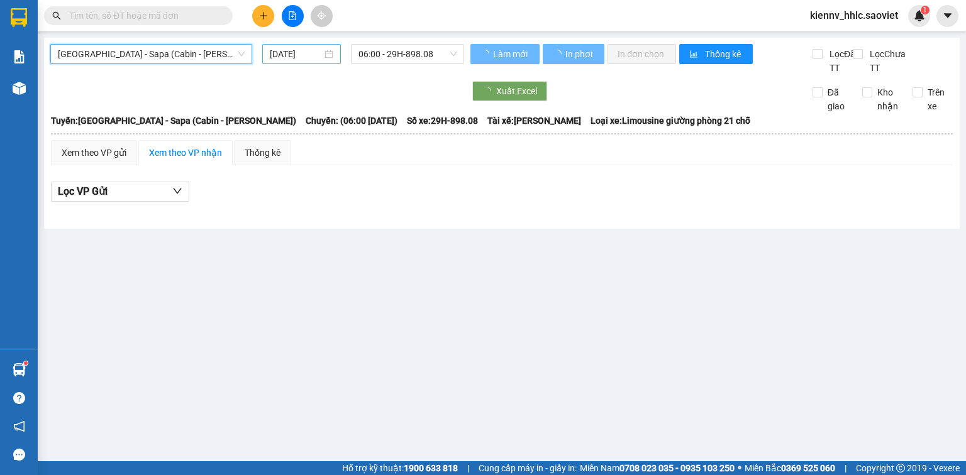
drag, startPoint x: 274, startPoint y: 55, endPoint x: 282, endPoint y: 63, distance: 11.1
click at [274, 55] on input "16/08/2025" at bounding box center [296, 54] width 52 height 14
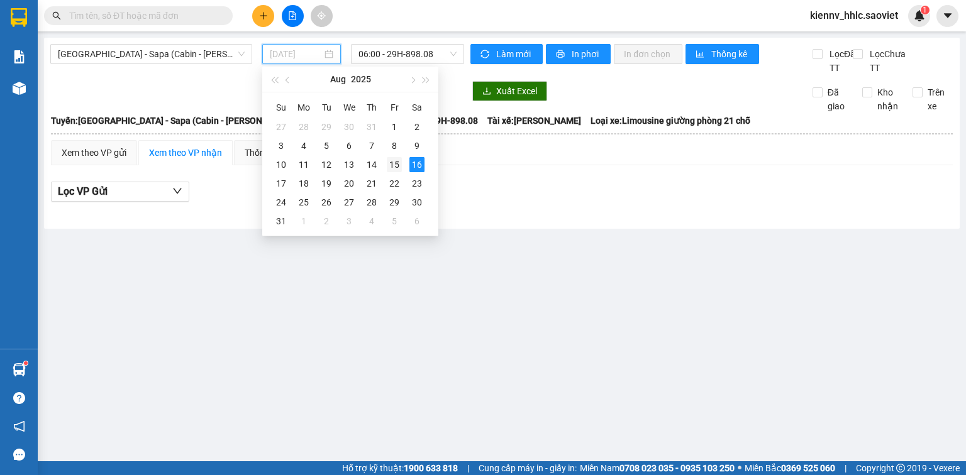
click at [395, 163] on div "15" at bounding box center [394, 164] width 15 height 15
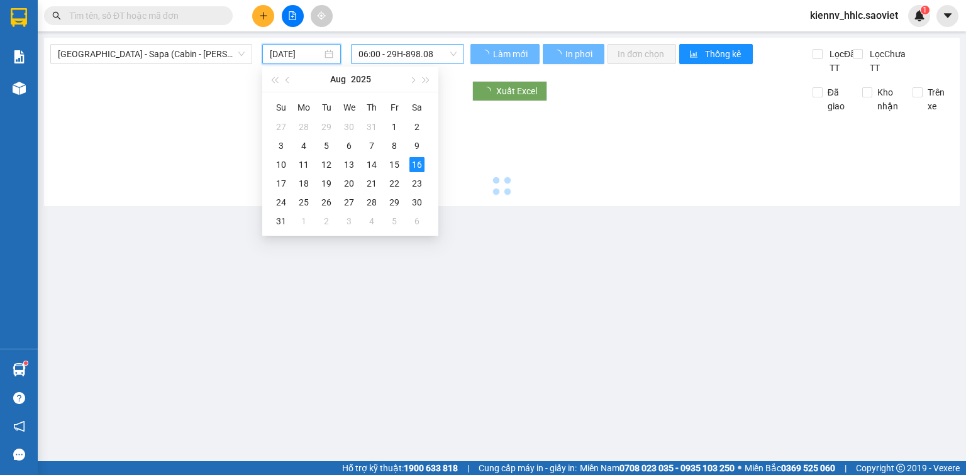
type input "15/08/2025"
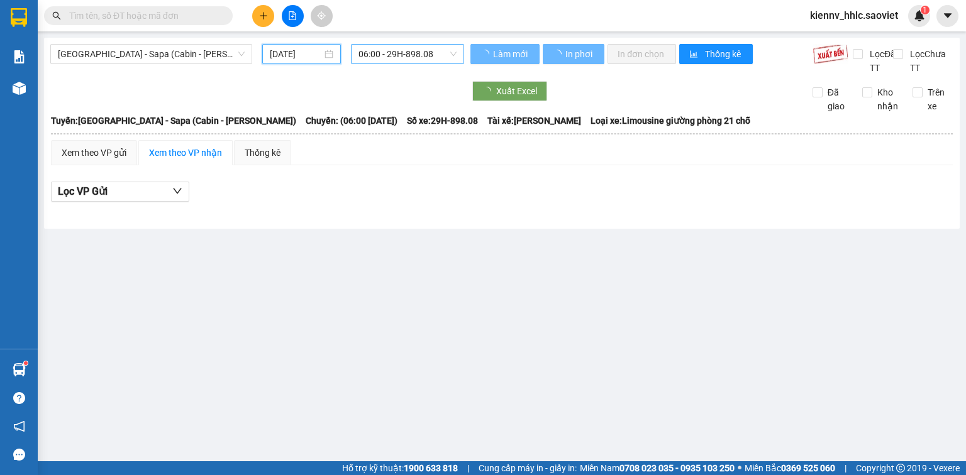
click at [419, 55] on span "06:00 - 29H-898.08" at bounding box center [407, 54] width 99 height 19
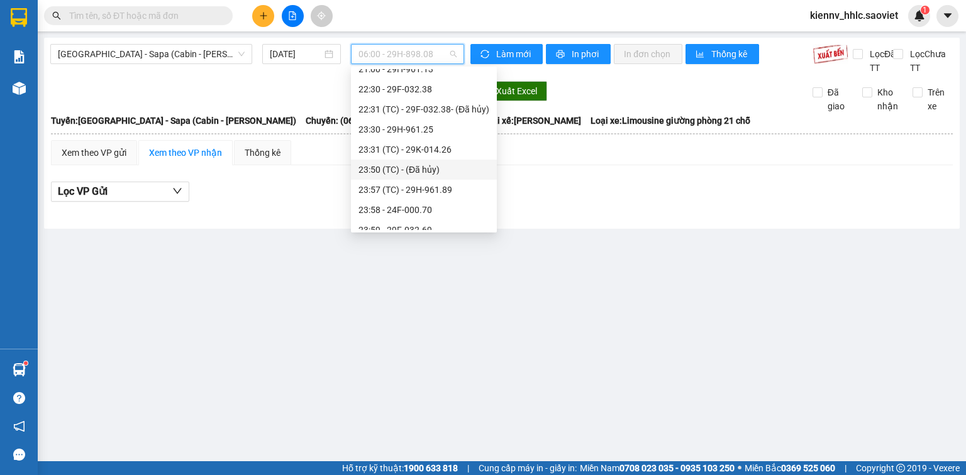
scroll to position [261, 0]
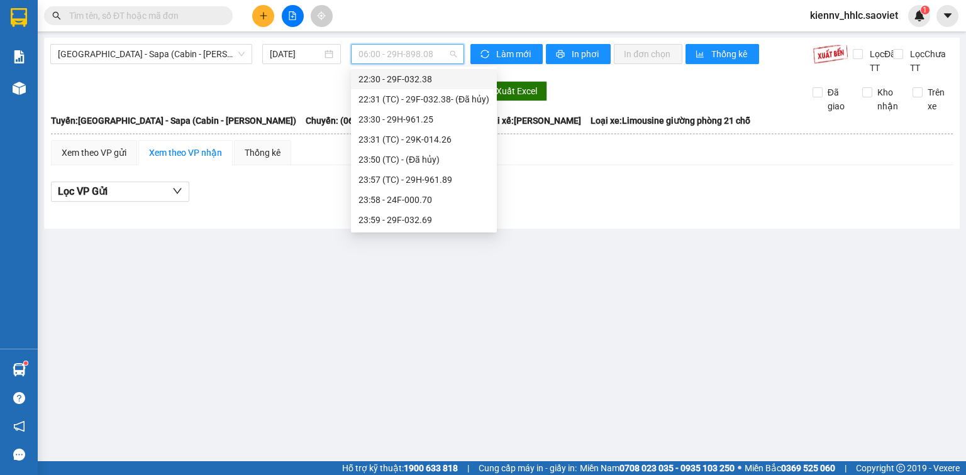
click at [421, 85] on div "22:30 - 29F-032.38" at bounding box center [423, 79] width 131 height 14
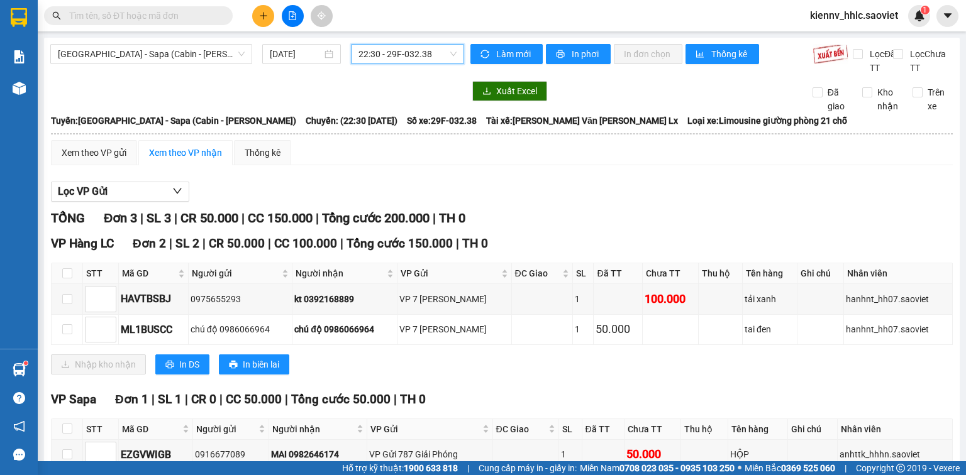
click at [830, 18] on span "kiennv_hhlc.saoviet" at bounding box center [854, 16] width 108 height 16
click at [842, 33] on span "Đăng xuất" at bounding box center [860, 39] width 80 height 14
